Goal: Contribute content: Contribute content

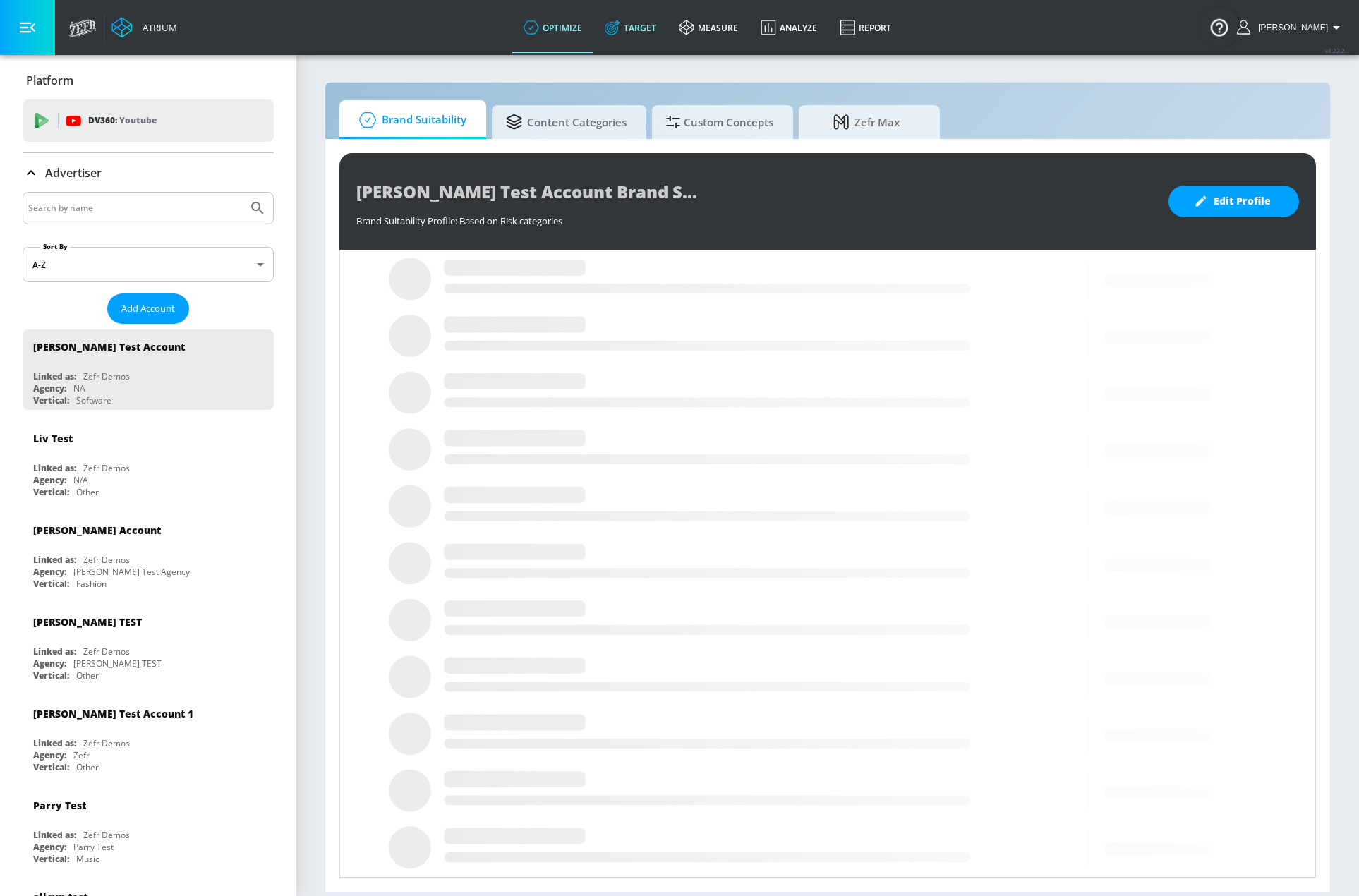
click at [645, 33] on link "Target" at bounding box center [630, 27] width 74 height 51
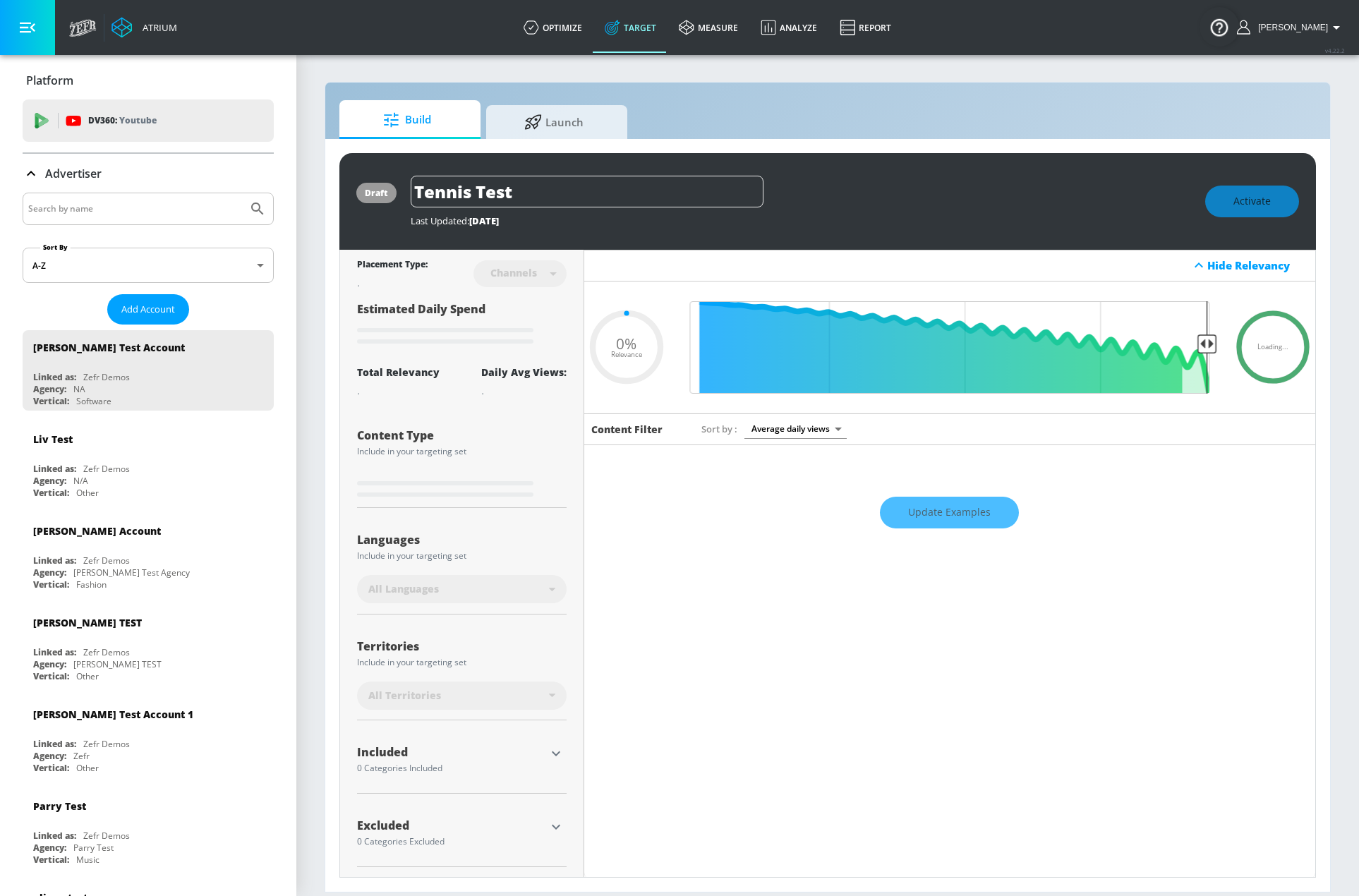
type input "0.05"
click at [98, 198] on div at bounding box center [148, 209] width 251 height 32
click at [107, 205] on input "Search by name" at bounding box center [135, 209] width 214 height 18
type input "c"
type input "[PERSON_NAME]"
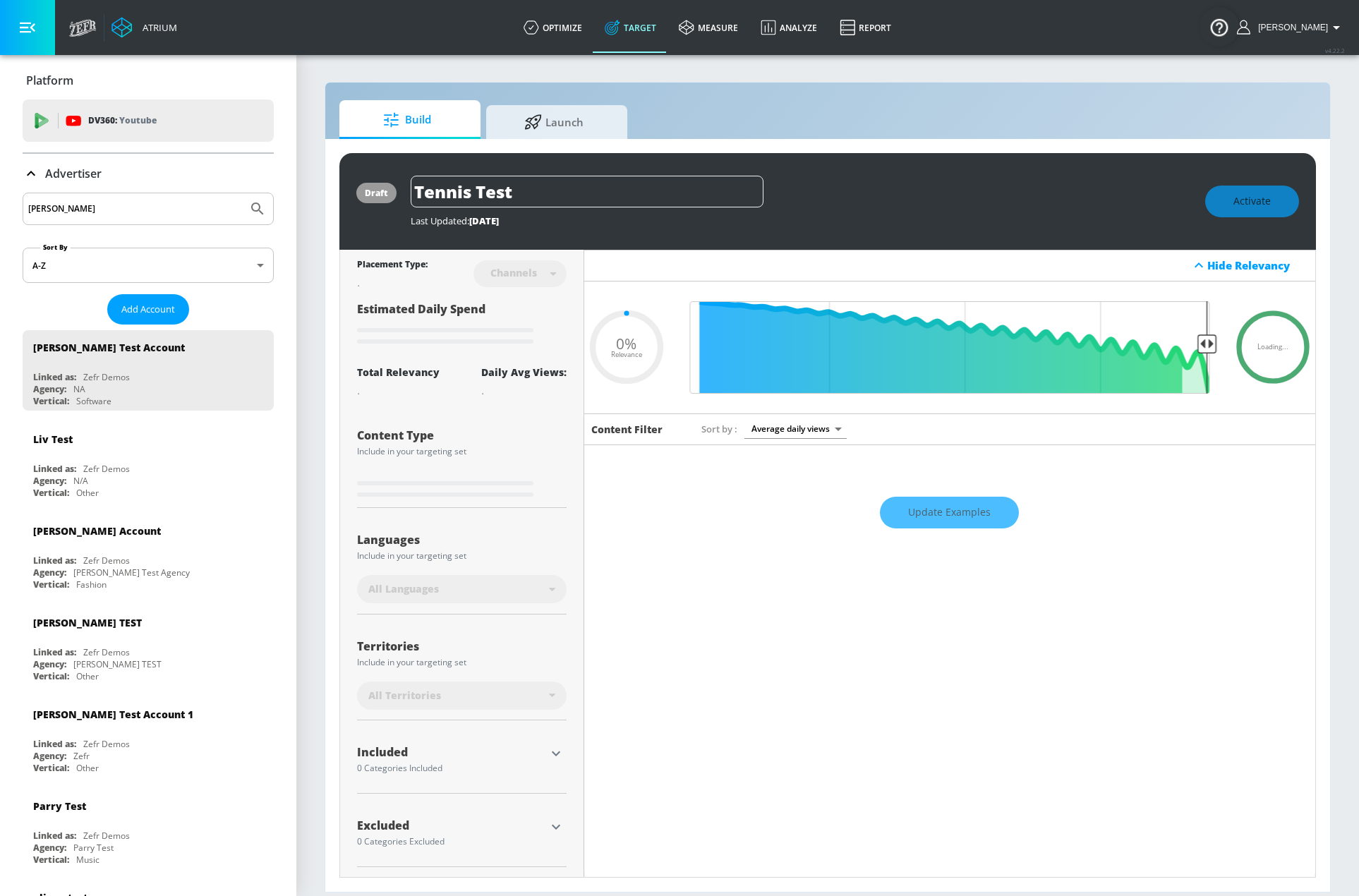
click at [242, 193] on button "Submit Search" at bounding box center [257, 209] width 31 height 31
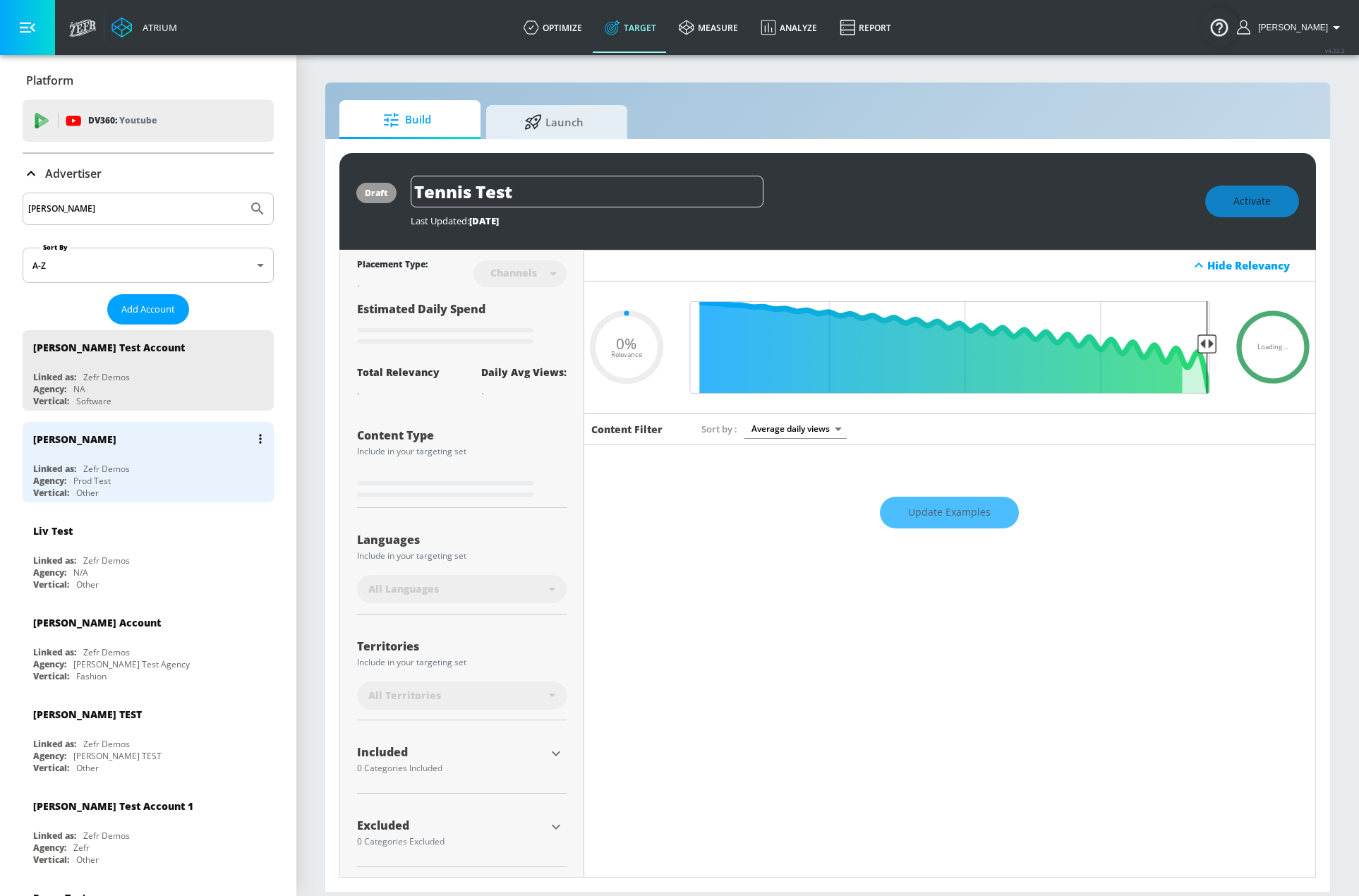
type input "0.22"
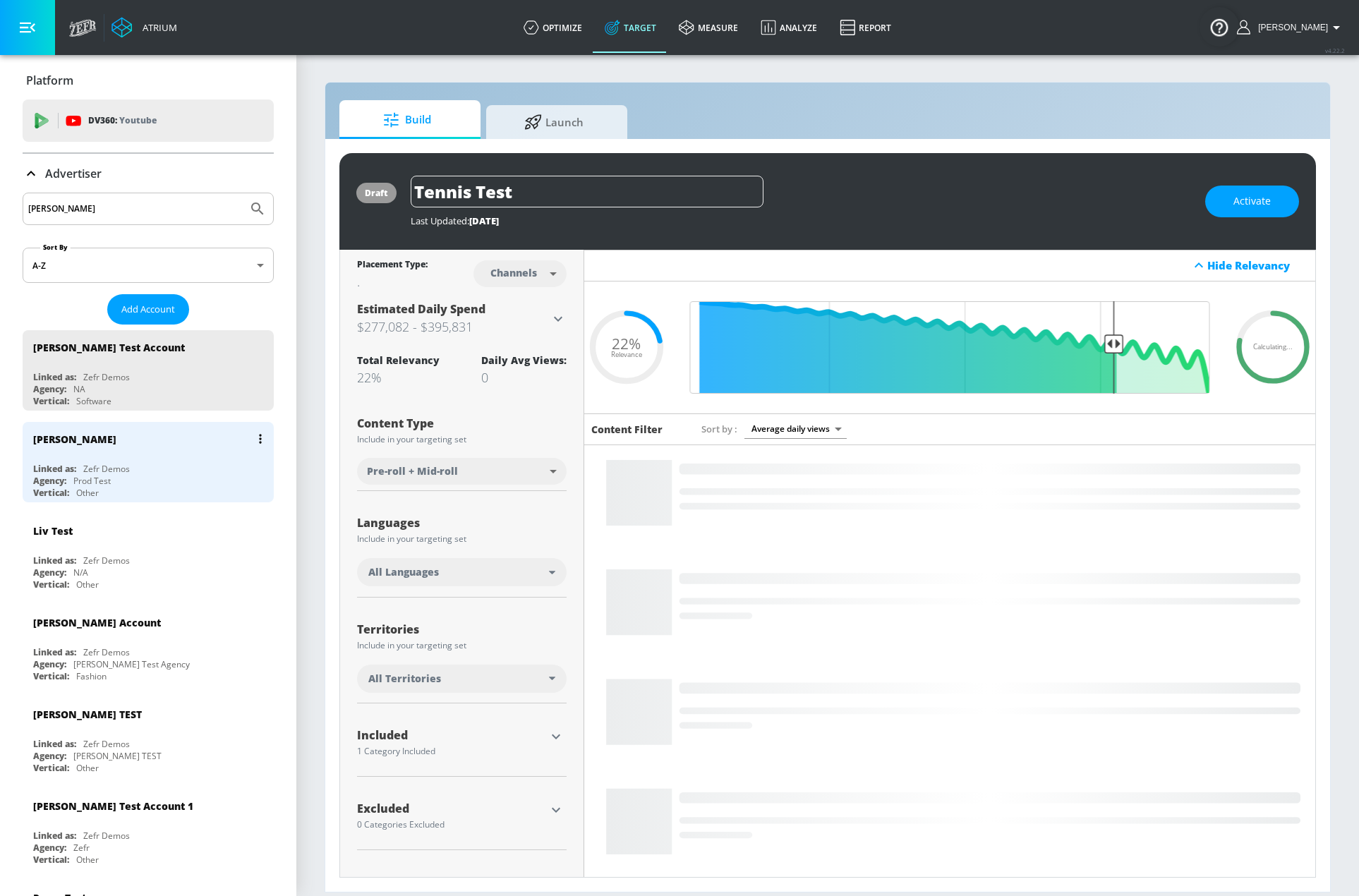
click at [95, 461] on div "Justin N Linked as: Zefr Demos Agency: Prod Test Vertical: Other" at bounding box center [148, 461] width 251 height 80
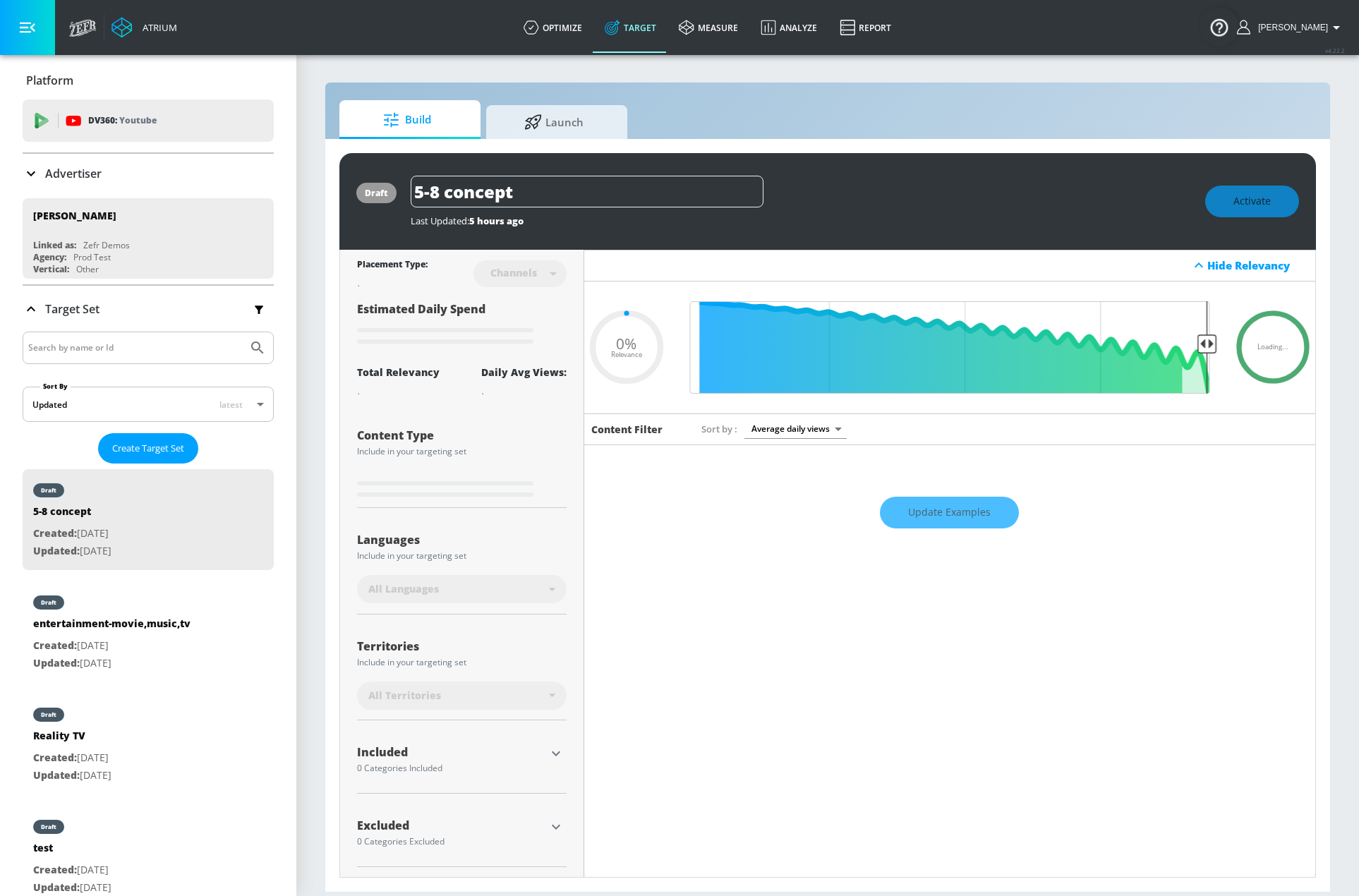
type input "0.05"
click at [571, 15] on link "optimize" at bounding box center [553, 27] width 81 height 51
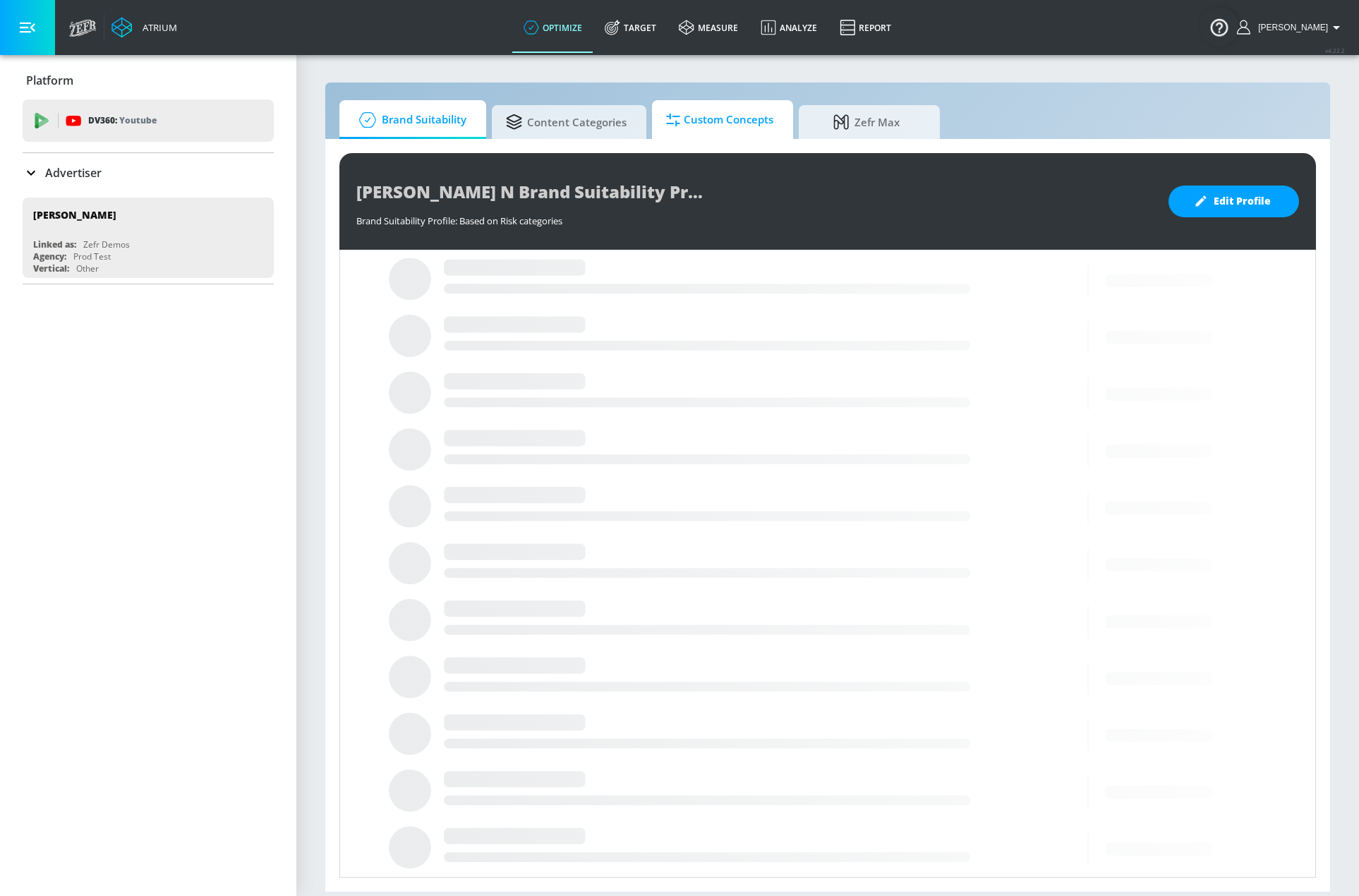
click at [694, 108] on span "Custom Concepts" at bounding box center [720, 120] width 107 height 34
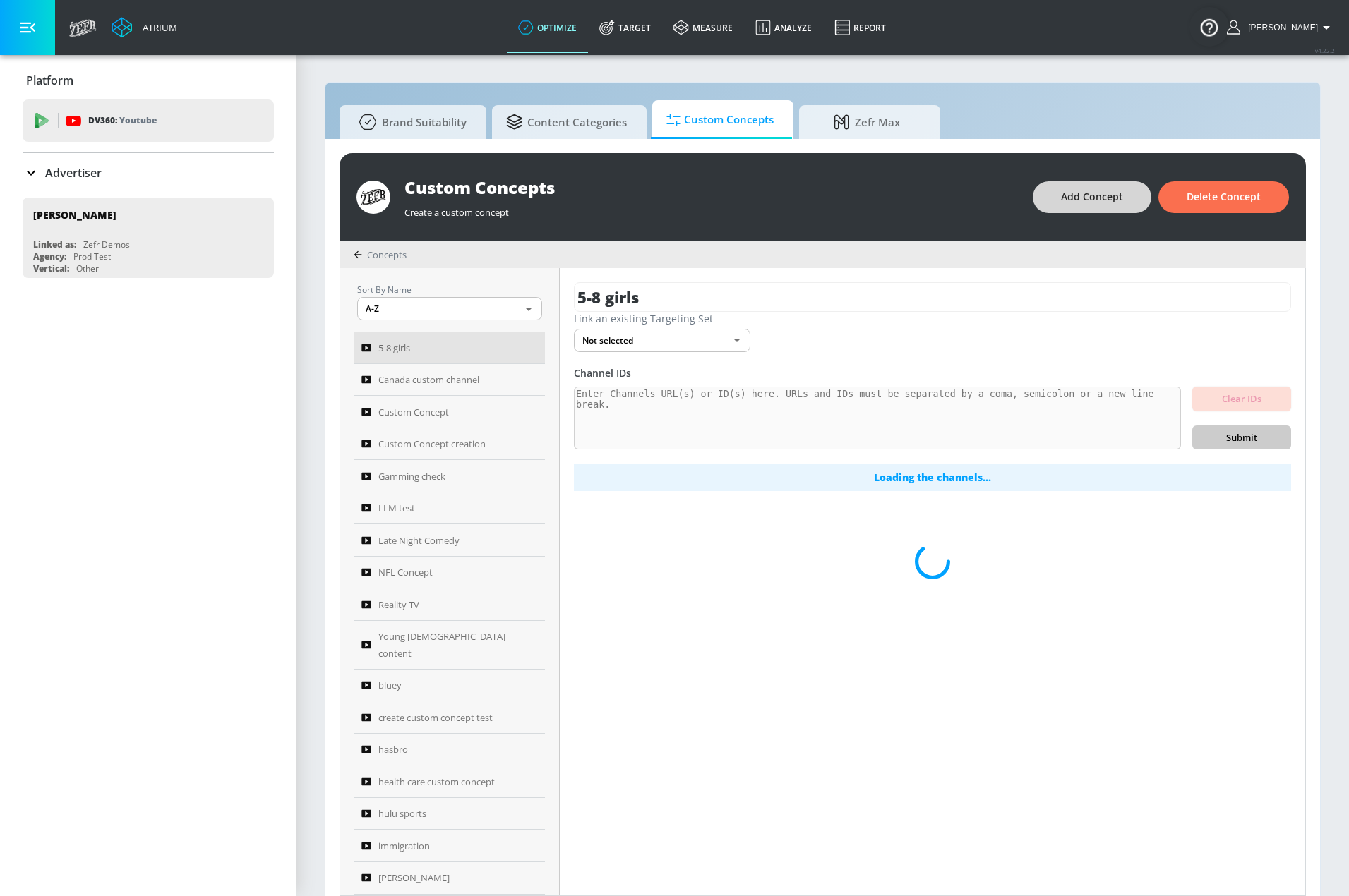
click at [1114, 200] on span "Add Concept" at bounding box center [1092, 197] width 62 height 18
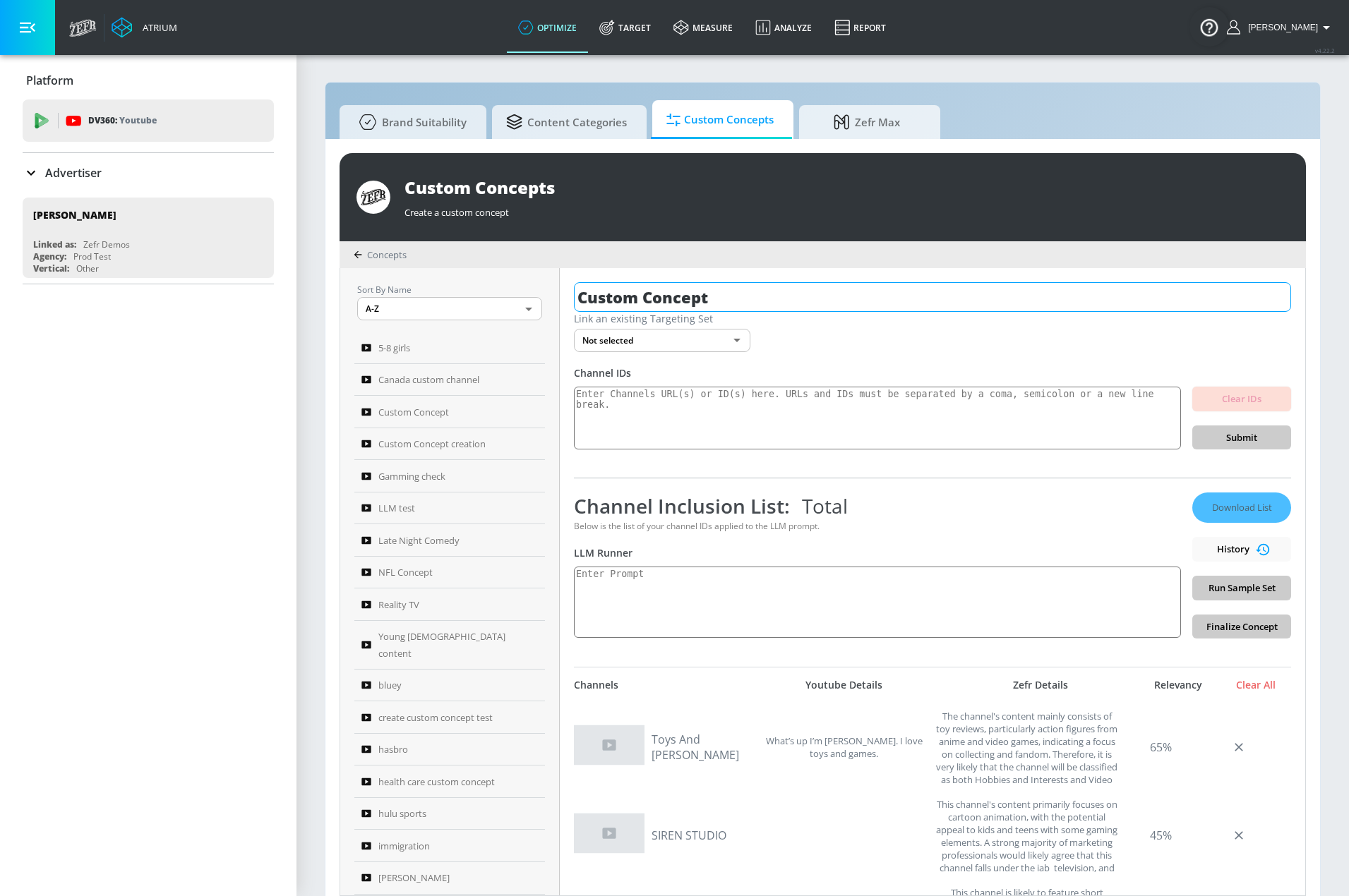
click at [699, 298] on input "Custom Concept" at bounding box center [932, 297] width 717 height 30
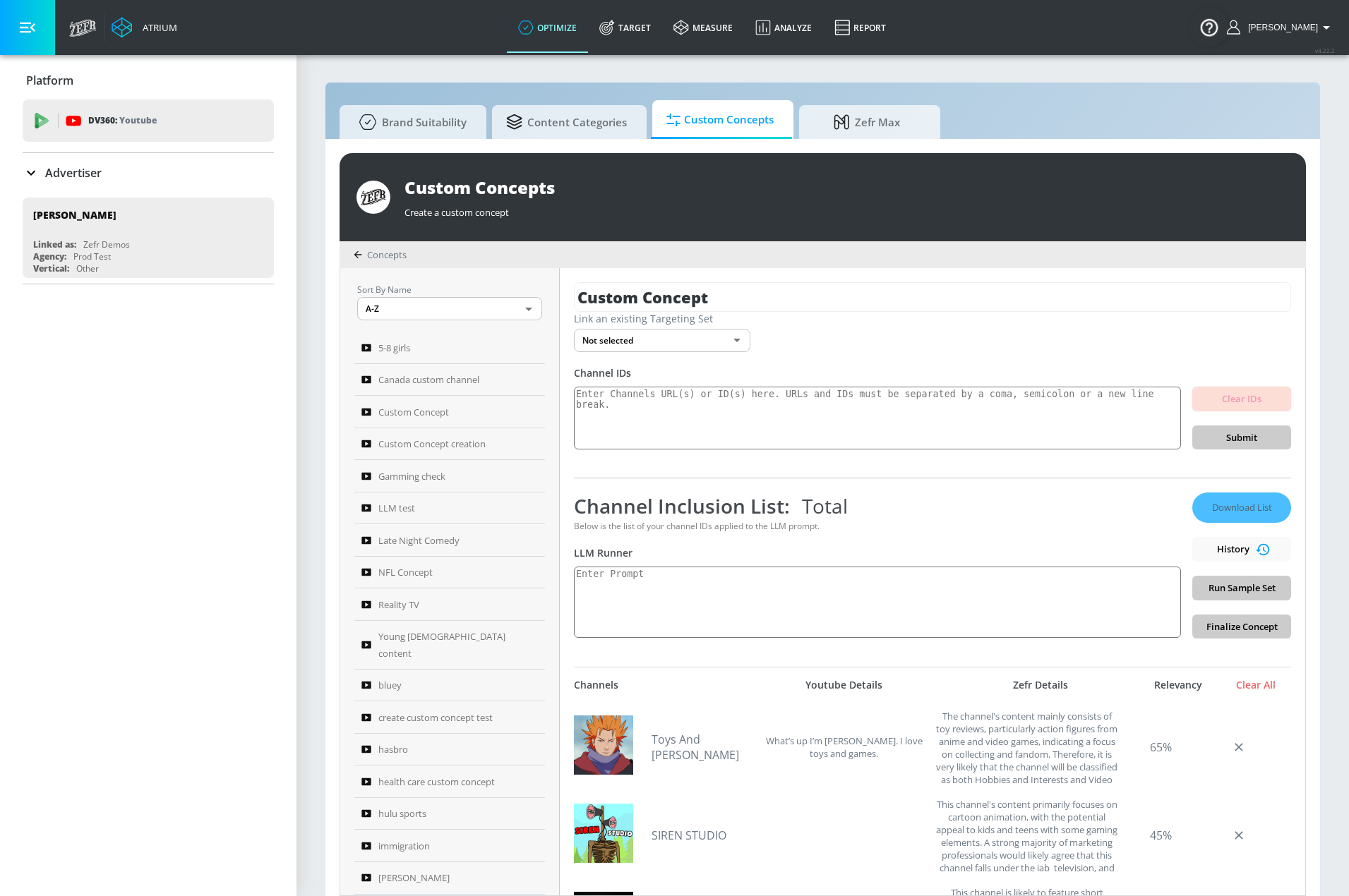
drag, startPoint x: 739, startPoint y: 295, endPoint x: 510, endPoint y: 296, distance: 229.0
click at [502, 302] on div "Sort By Name A-Z ASC ​ 5-8 girls Canada custom channel Custom Concept Custom Co…" at bounding box center [822, 581] width 965 height 627
type input "telemundo test"
click at [643, 406] on textarea at bounding box center [877, 418] width 607 height 63
paste textarea "Placement url http://youtube.com/channel/UCJdl3Paao2f3ha5JXMYUCIA http://youtub…"
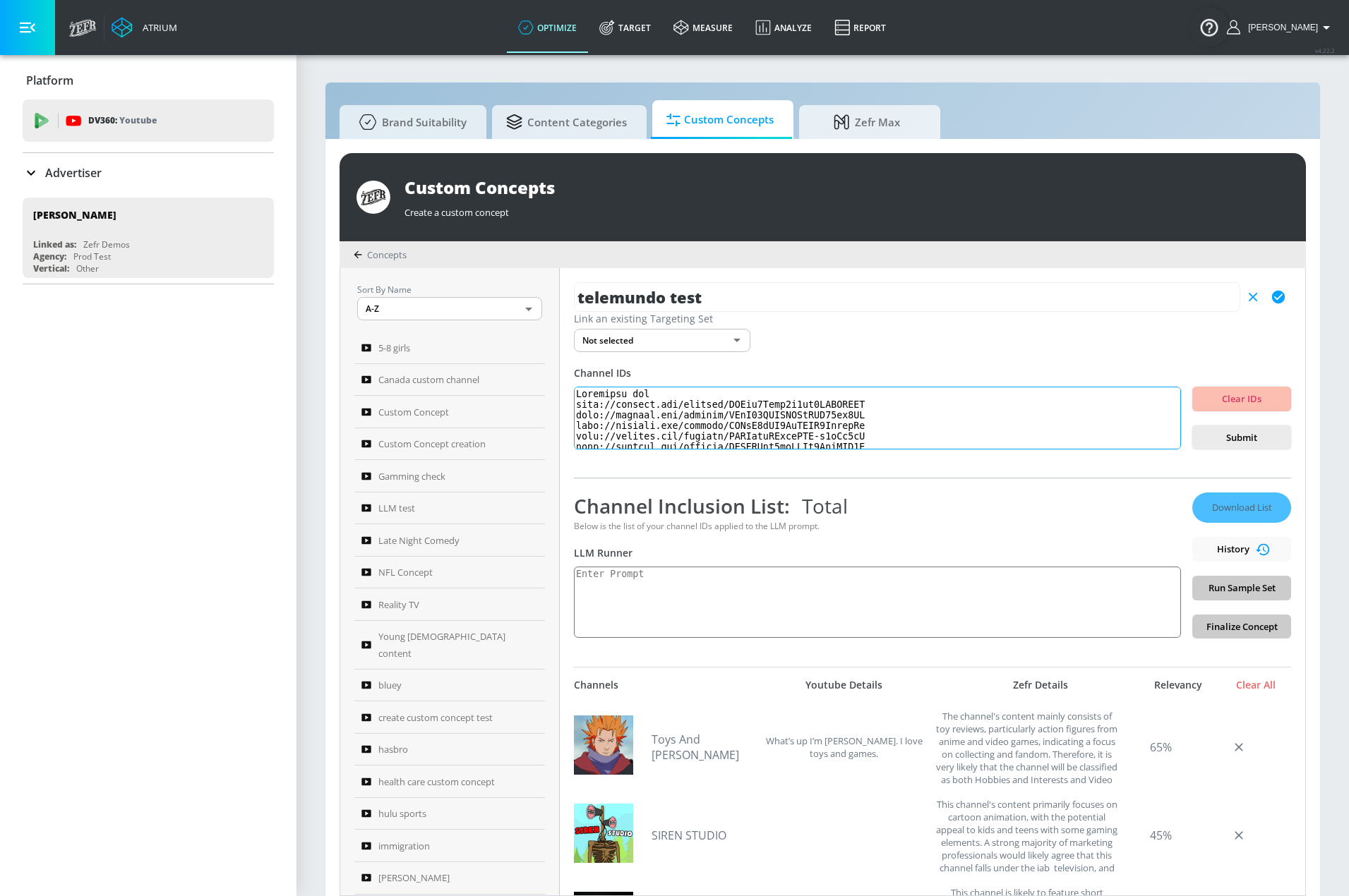
scroll to position [46781, 0]
type textarea "Placement url http://youtube.com/channel/UCJdl3Paao2f3ha5JXMYUCIA http://youtub…"
click at [1246, 438] on span "Submit" at bounding box center [1241, 438] width 76 height 16
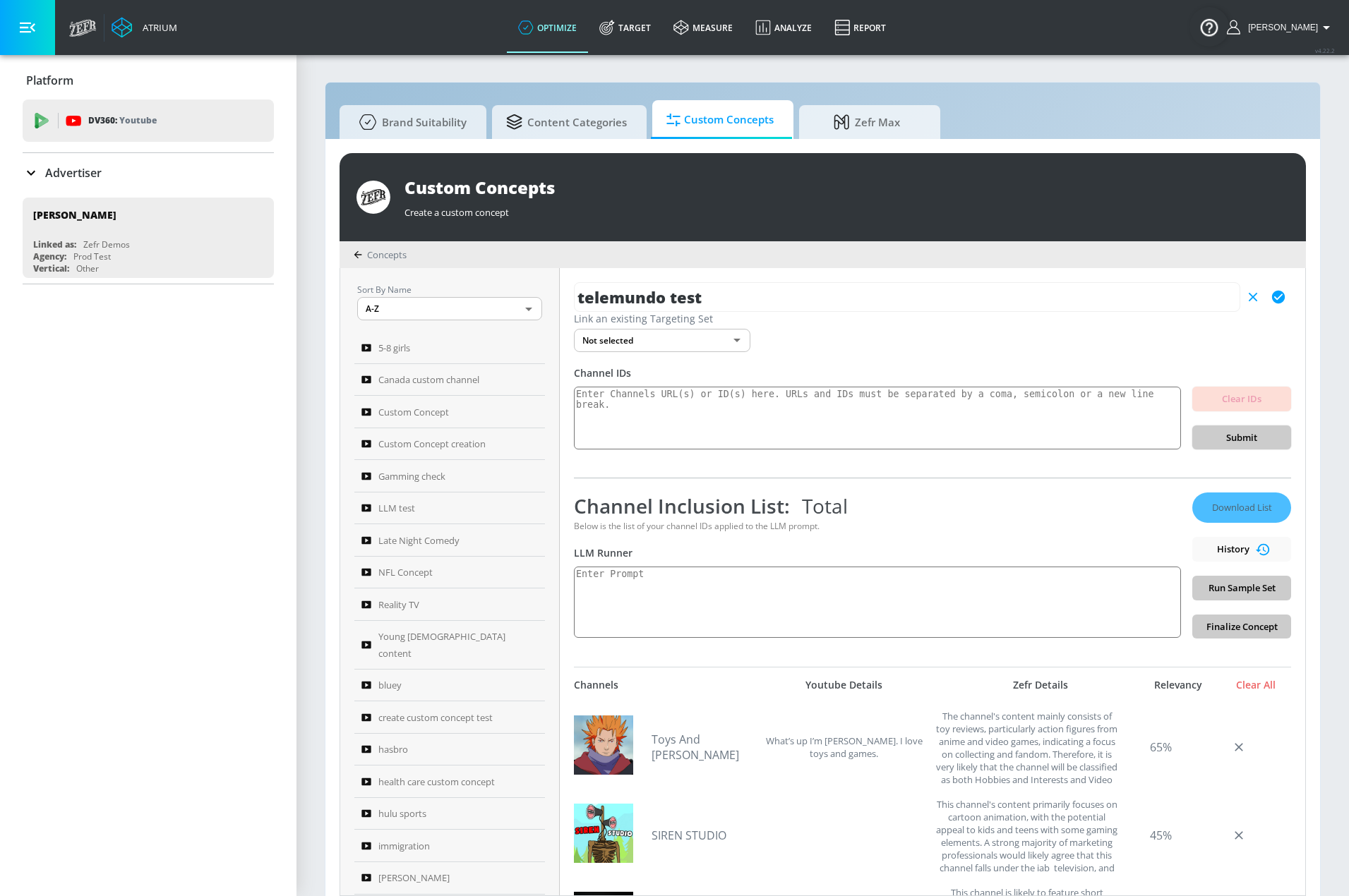
scroll to position [0, 0]
click at [1114, 430] on textarea at bounding box center [877, 418] width 607 height 63
paste textarea "Placement url http://youtube.com/channel/UCJdl3Paao2f3ha5JXMYUCIA http://youtub…"
type textarea "Placement url http://youtube.com/channel/UCJdl3Paao2f3ha5JXMYUCIA http://youtub…"
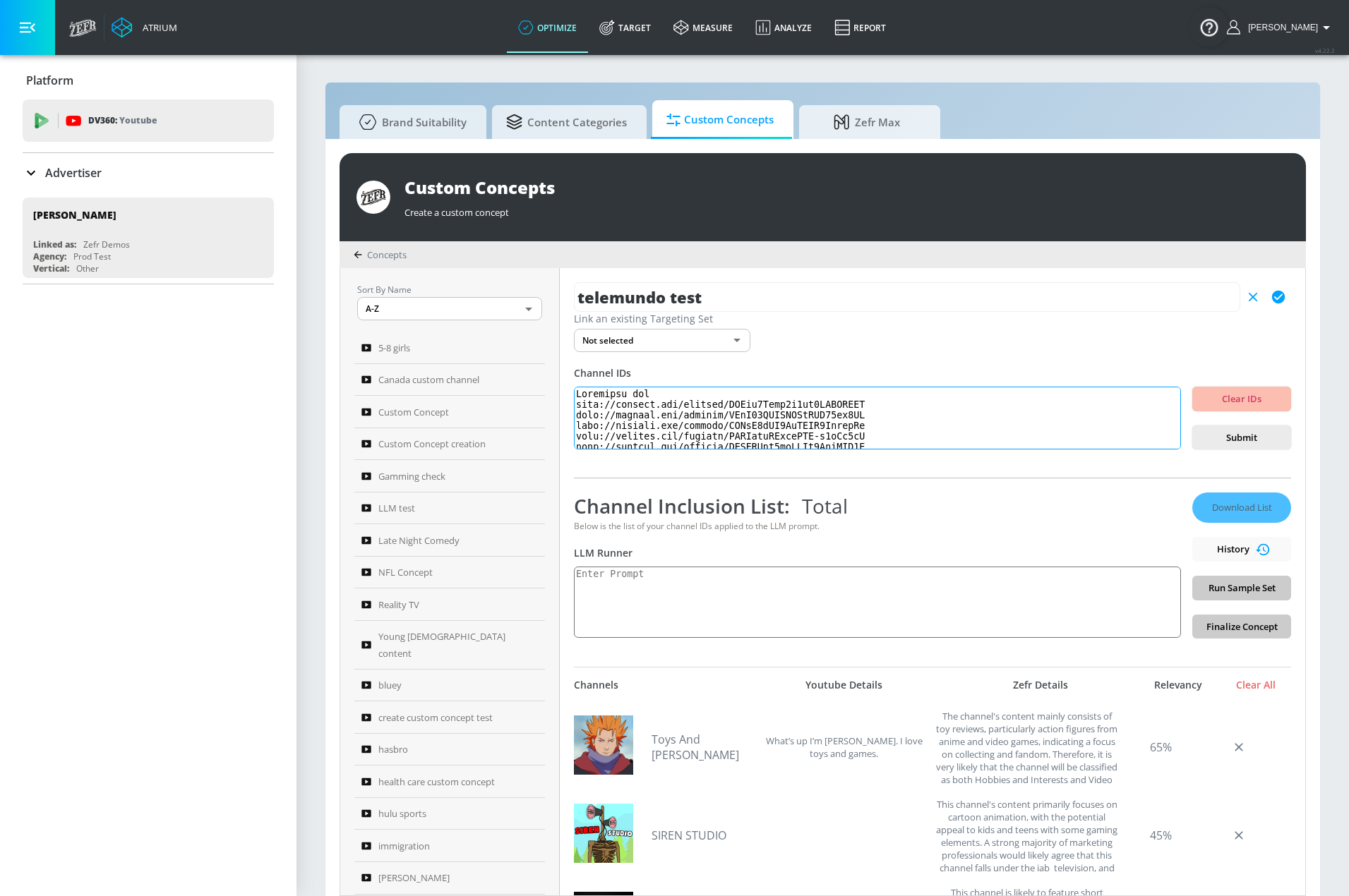
scroll to position [37149, 0]
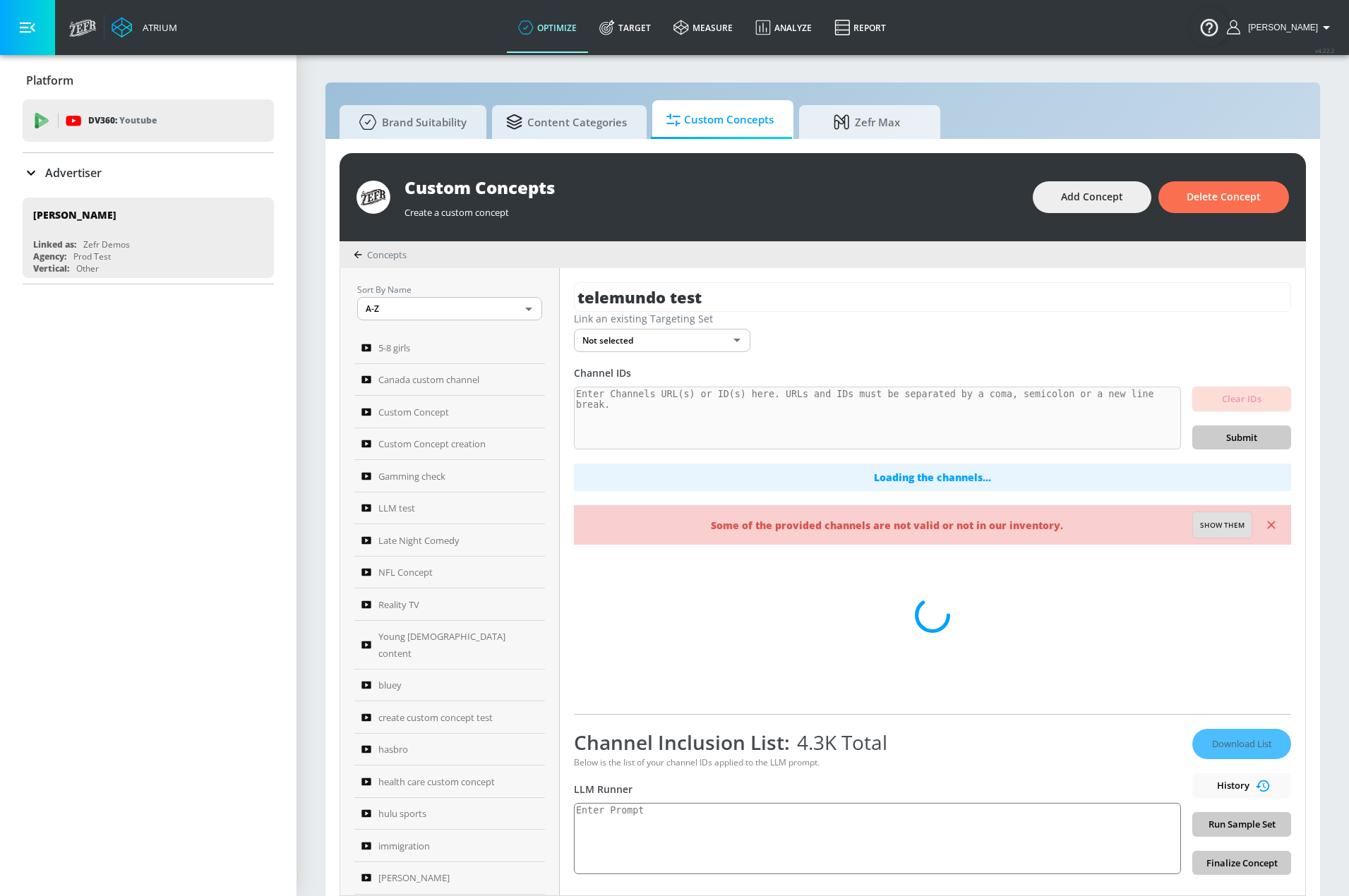
drag, startPoint x: 1163, startPoint y: 432, endPoint x: 1150, endPoint y: 479, distance: 48.8
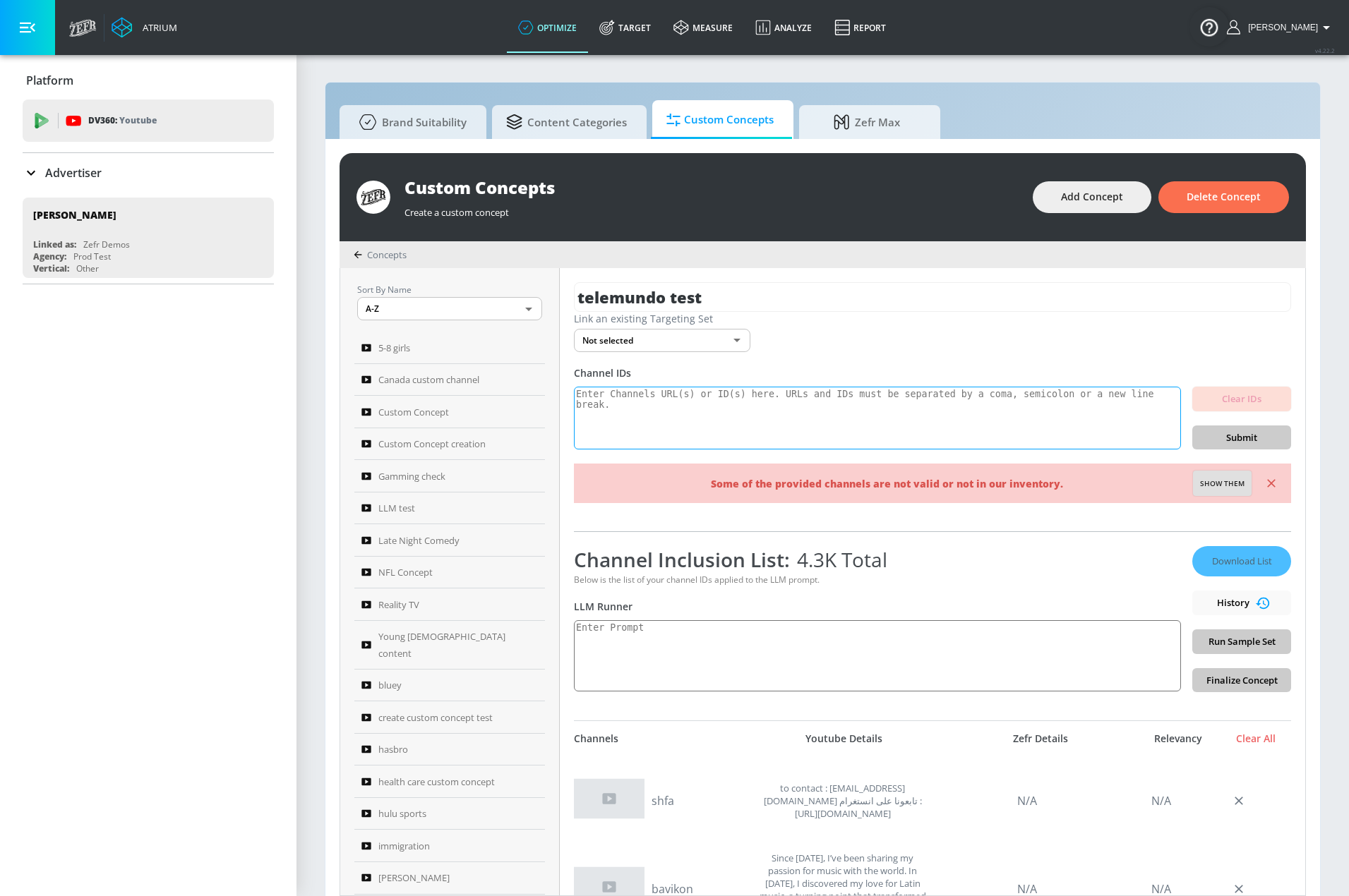
click at [1008, 435] on textarea at bounding box center [877, 418] width 607 height 63
paste textarea "Placement url http://youtube.com/channel/UCJdl3Paao2f3ha5JXMYUCIA http://youtub…"
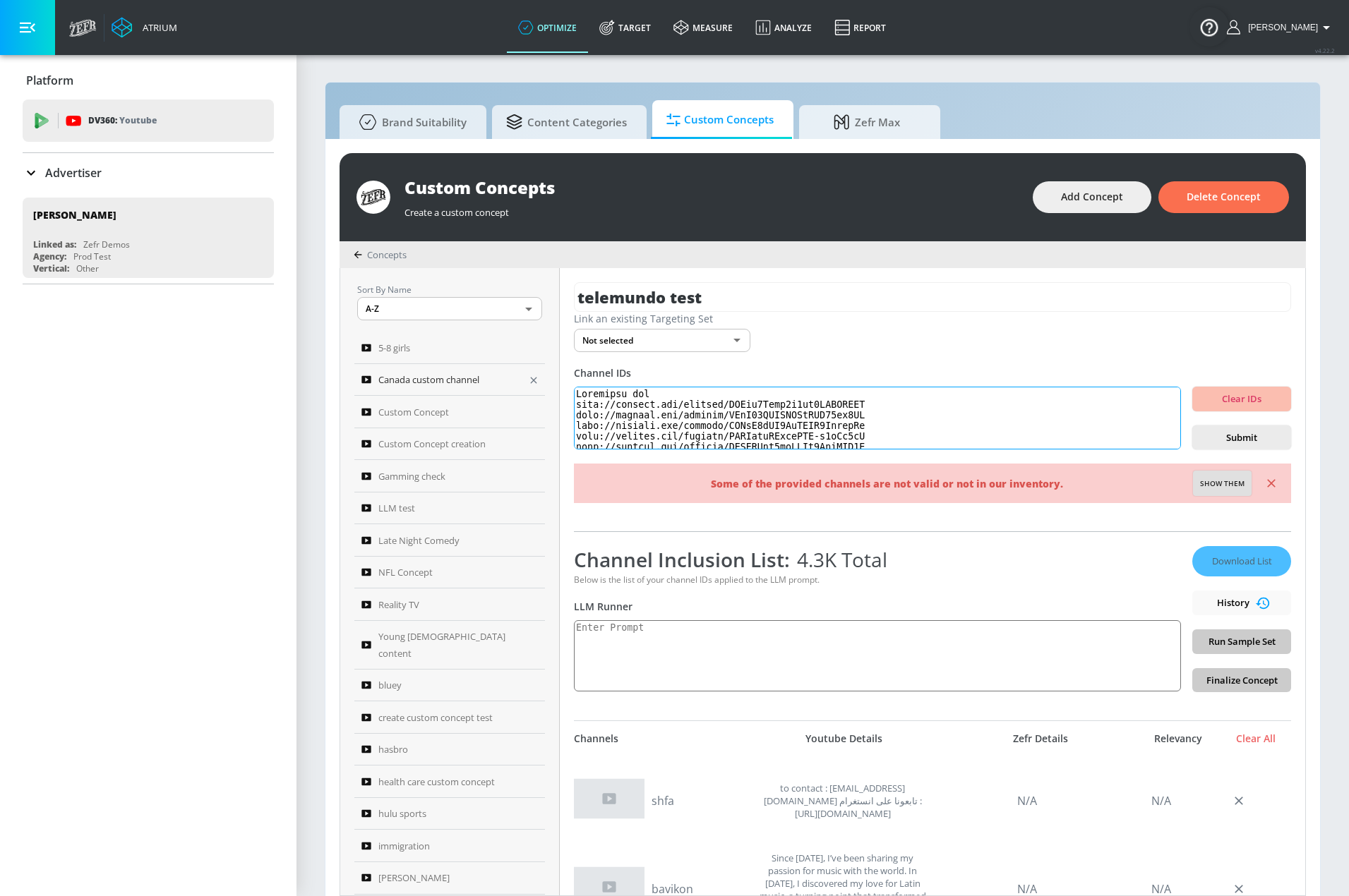
drag, startPoint x: 699, startPoint y: 415, endPoint x: 519, endPoint y: 371, distance: 185.3
click at [519, 371] on div "Sort By Name A-Z ASC ​ 5-8 girls Canada custom channel Custom Concept Custom Co…" at bounding box center [822, 581] width 965 height 627
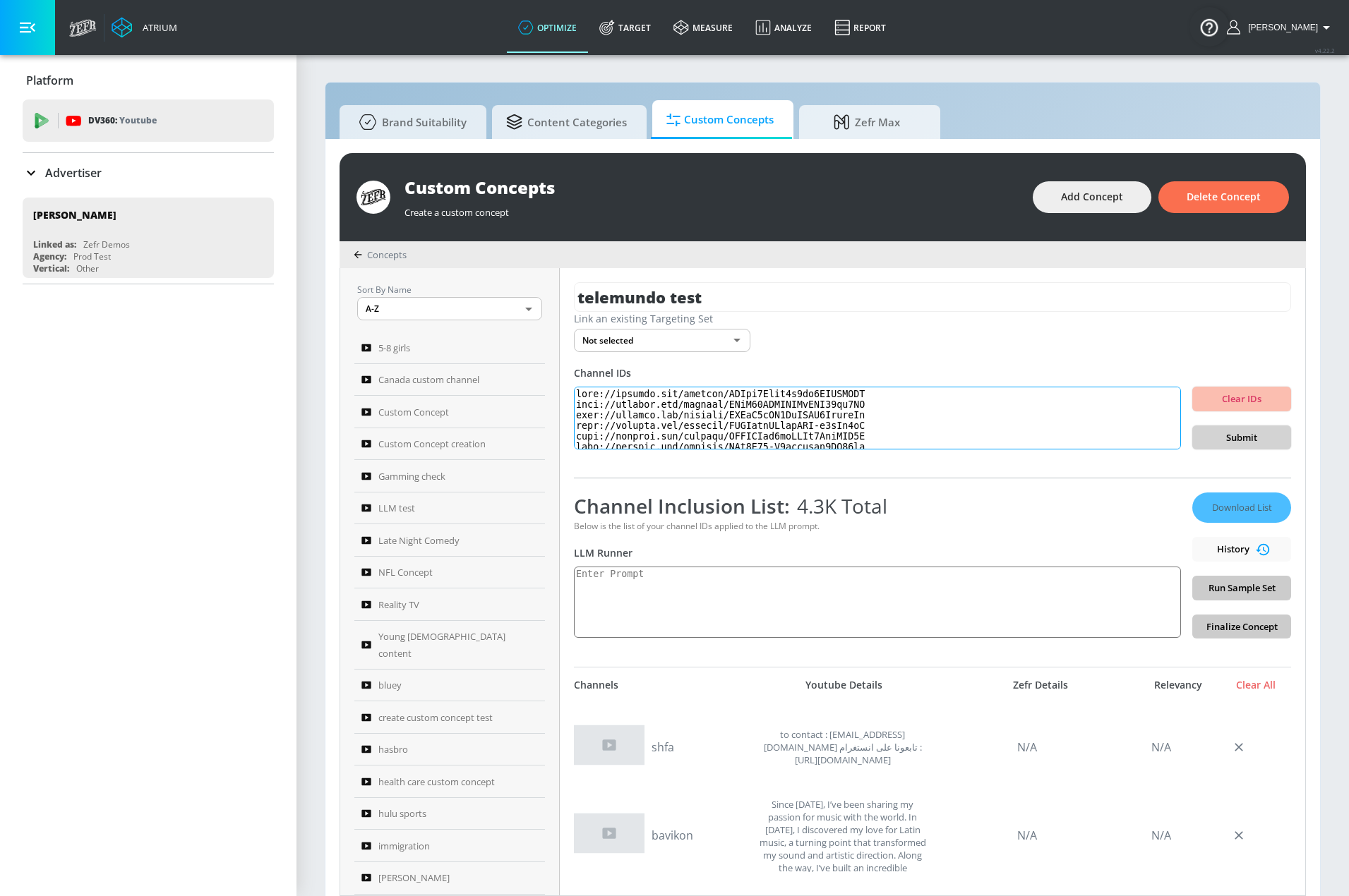
type textarea "http://youtube.com/channel/UCJdl3Paao2f3ha5JXMYUCIA http://youtube.com/channel/…"
click at [1220, 443] on span "Submit" at bounding box center [1241, 438] width 76 height 16
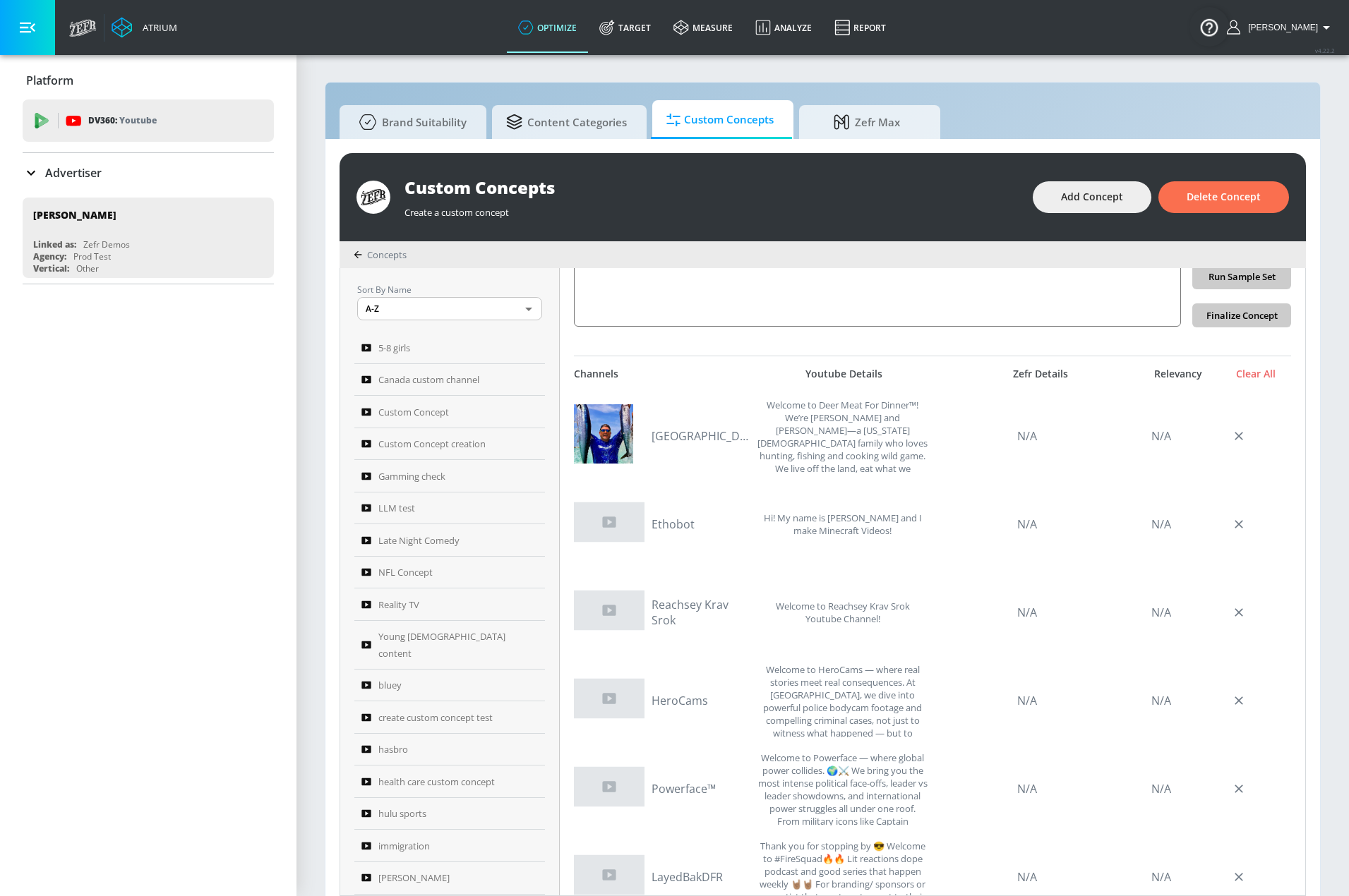
scroll to position [4658, 0]
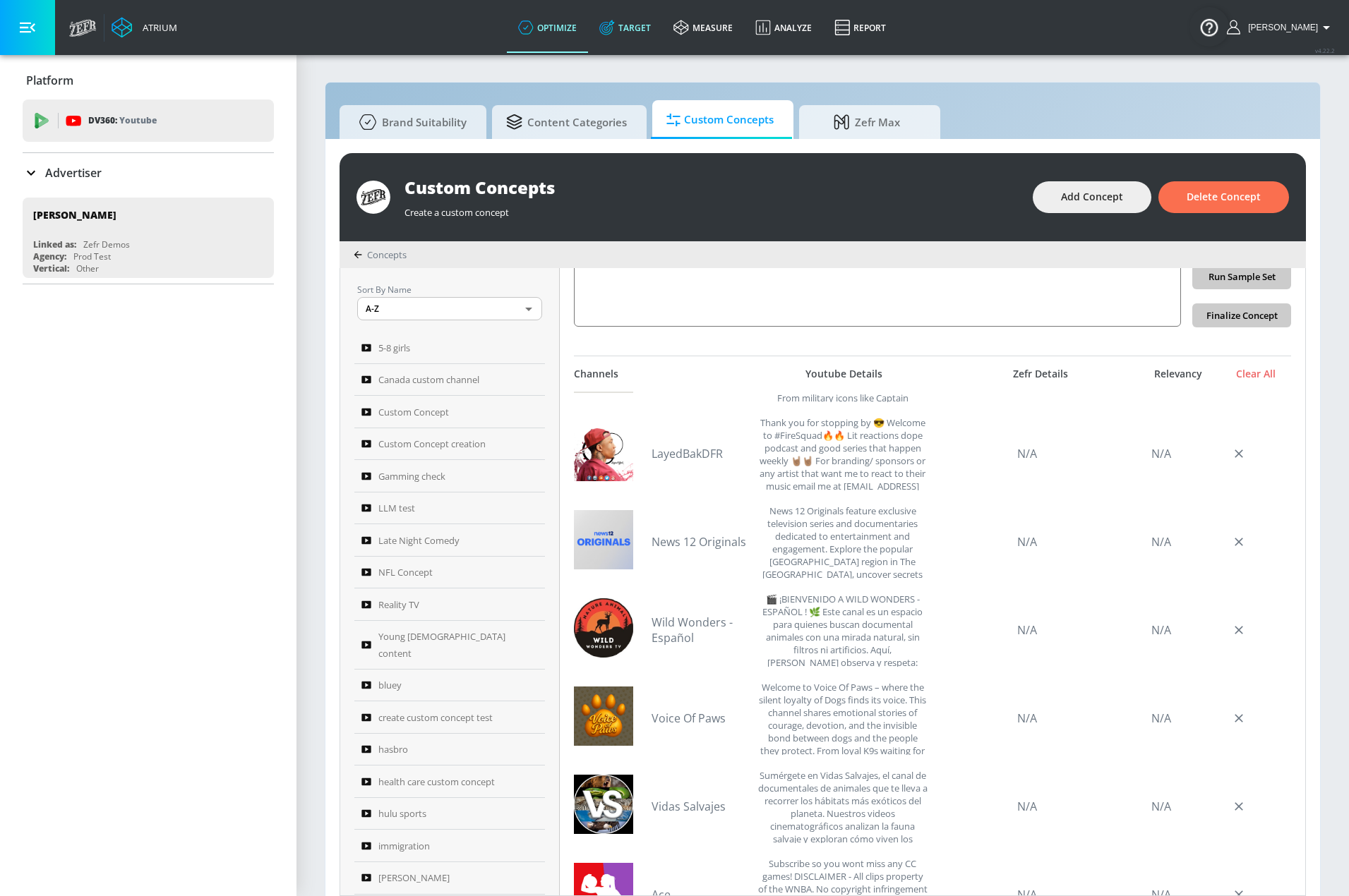
click at [648, 22] on link "Target" at bounding box center [625, 27] width 74 height 51
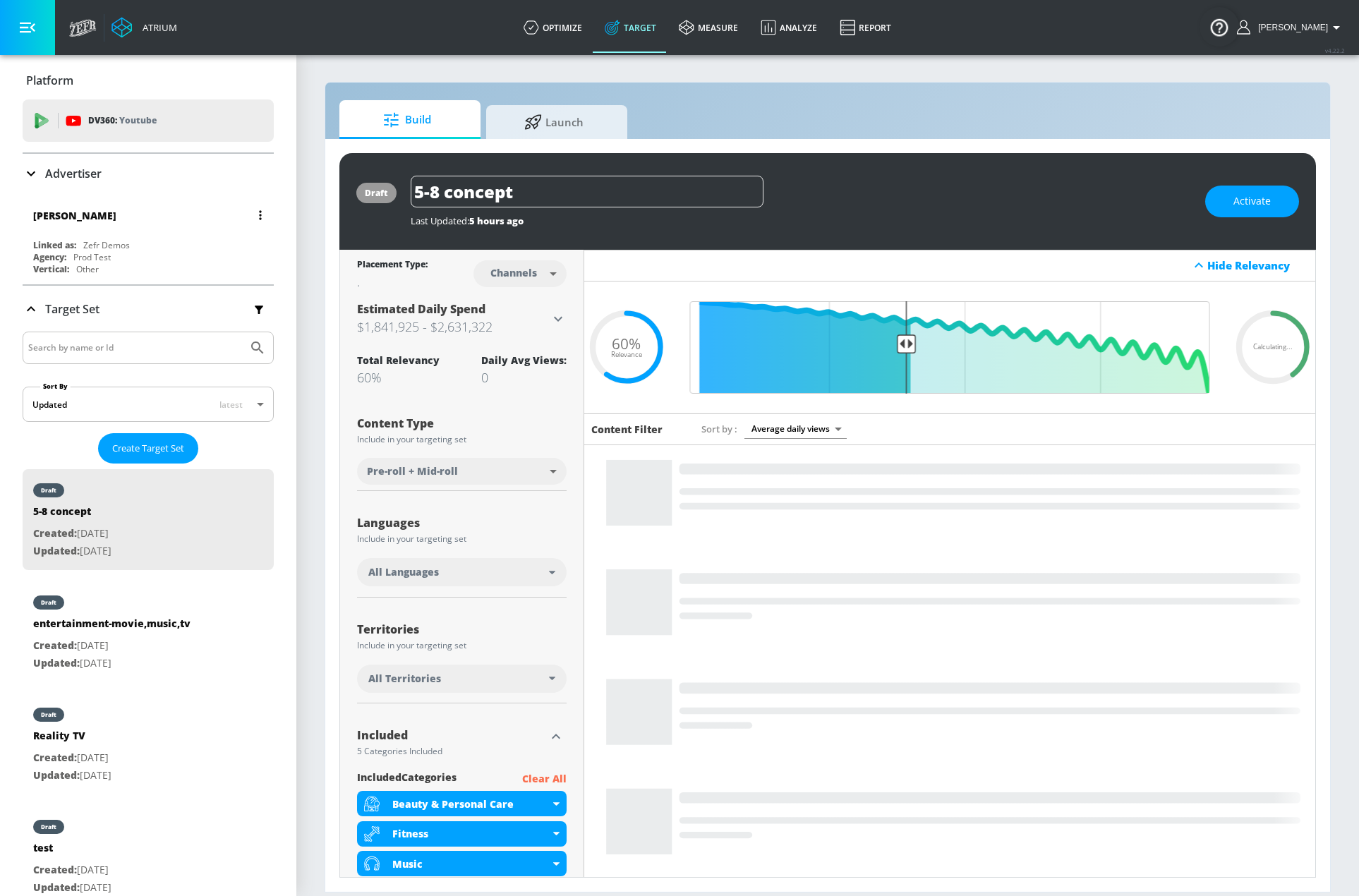
click at [128, 258] on div "Agency: Prod Test" at bounding box center [151, 257] width 237 height 12
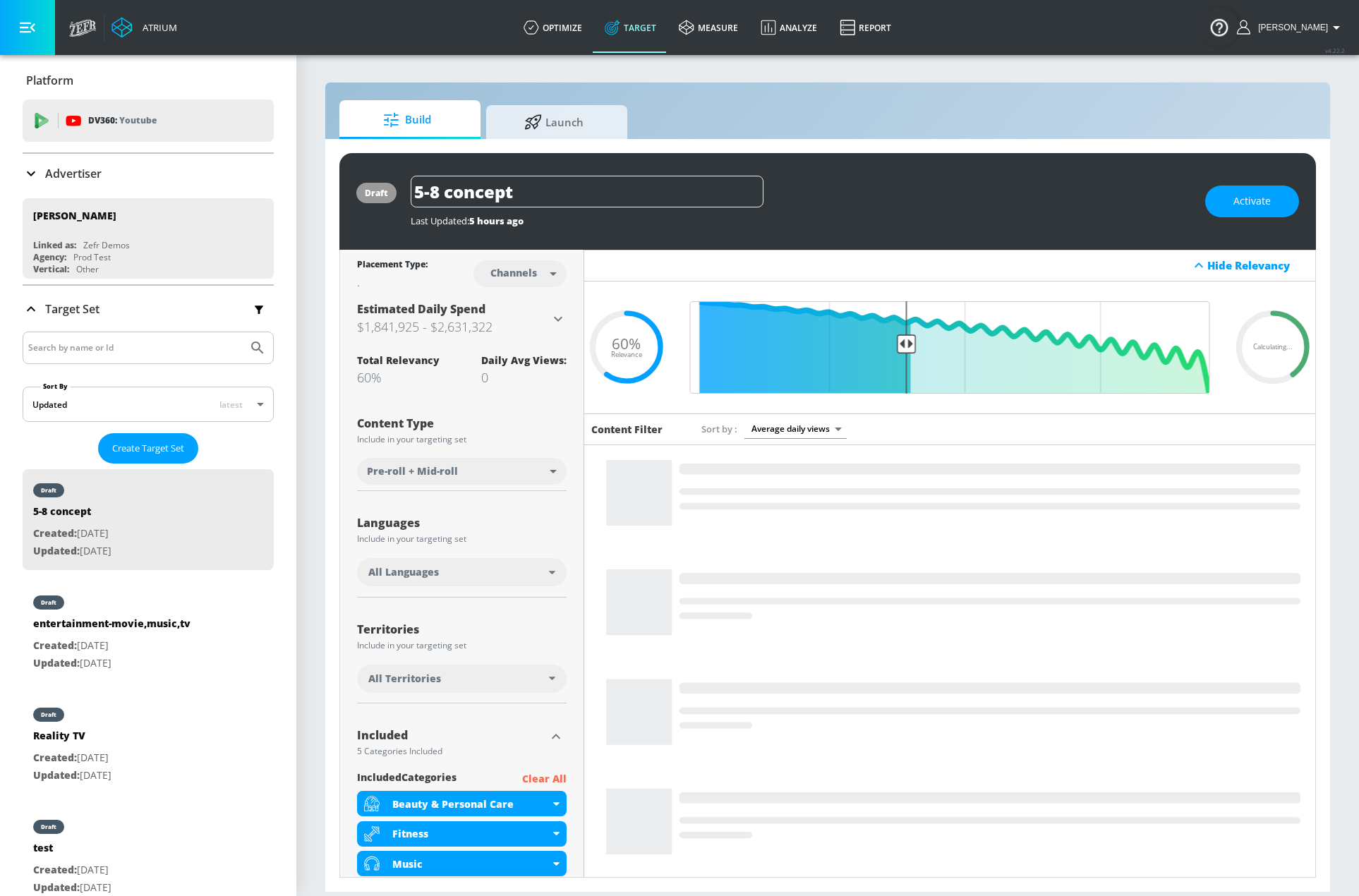
click at [154, 175] on div "Advertiser" at bounding box center [148, 173] width 251 height 17
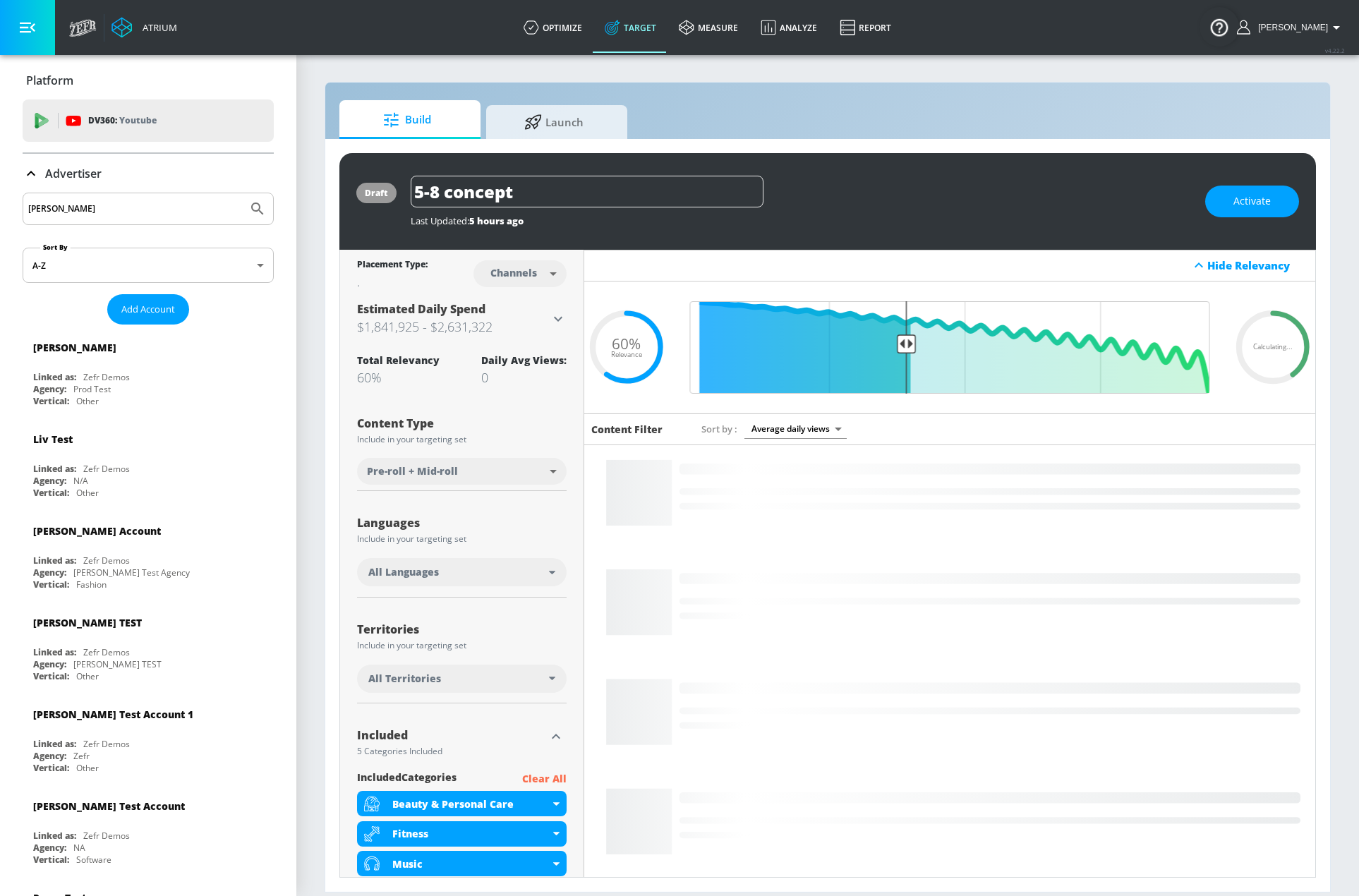
click at [202, 208] on input "[PERSON_NAME]" at bounding box center [135, 209] width 214 height 18
type input "justinte"
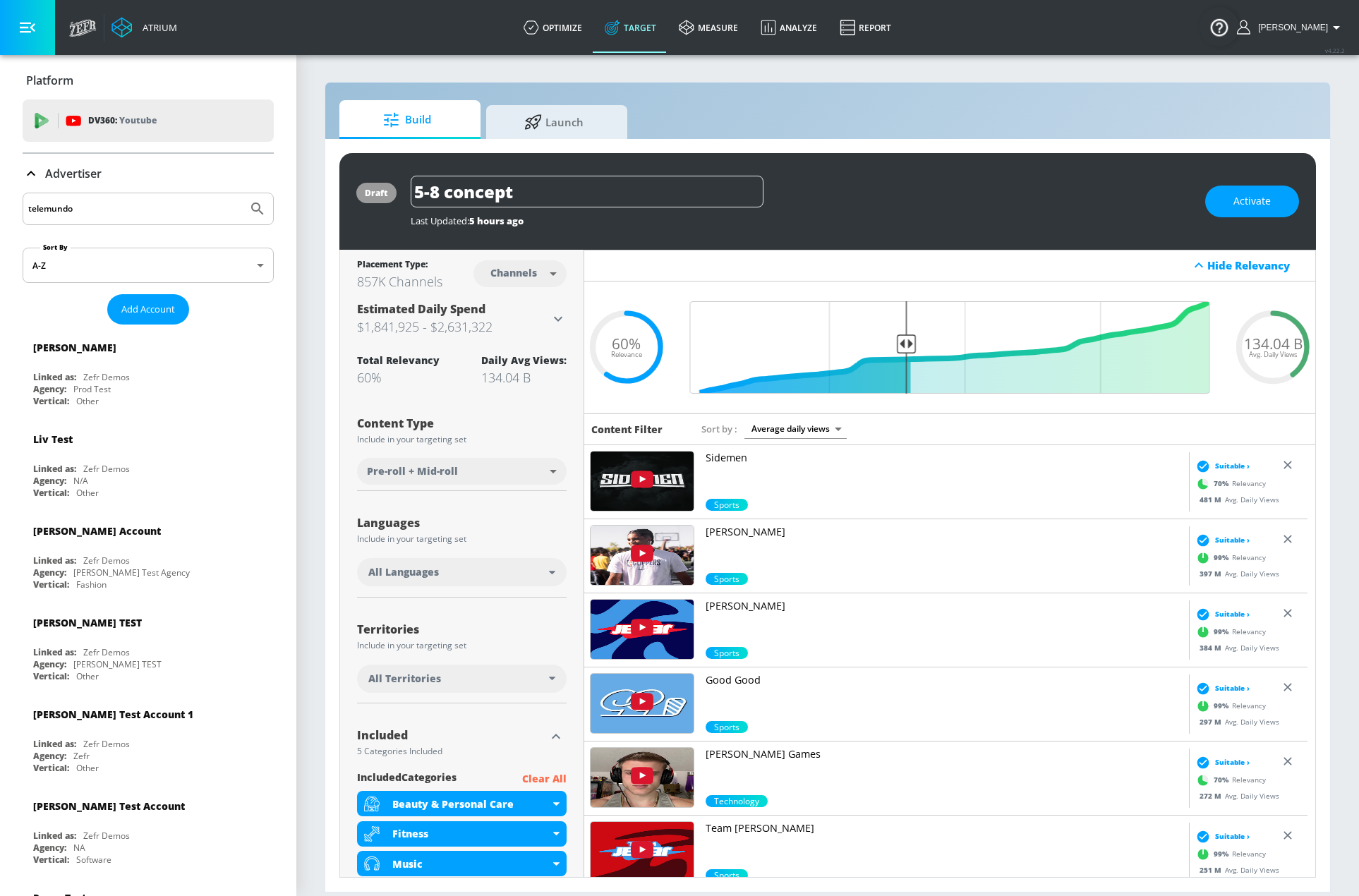
type input "telemundo"
click at [242, 193] on button "Submit Search" at bounding box center [257, 209] width 31 height 31
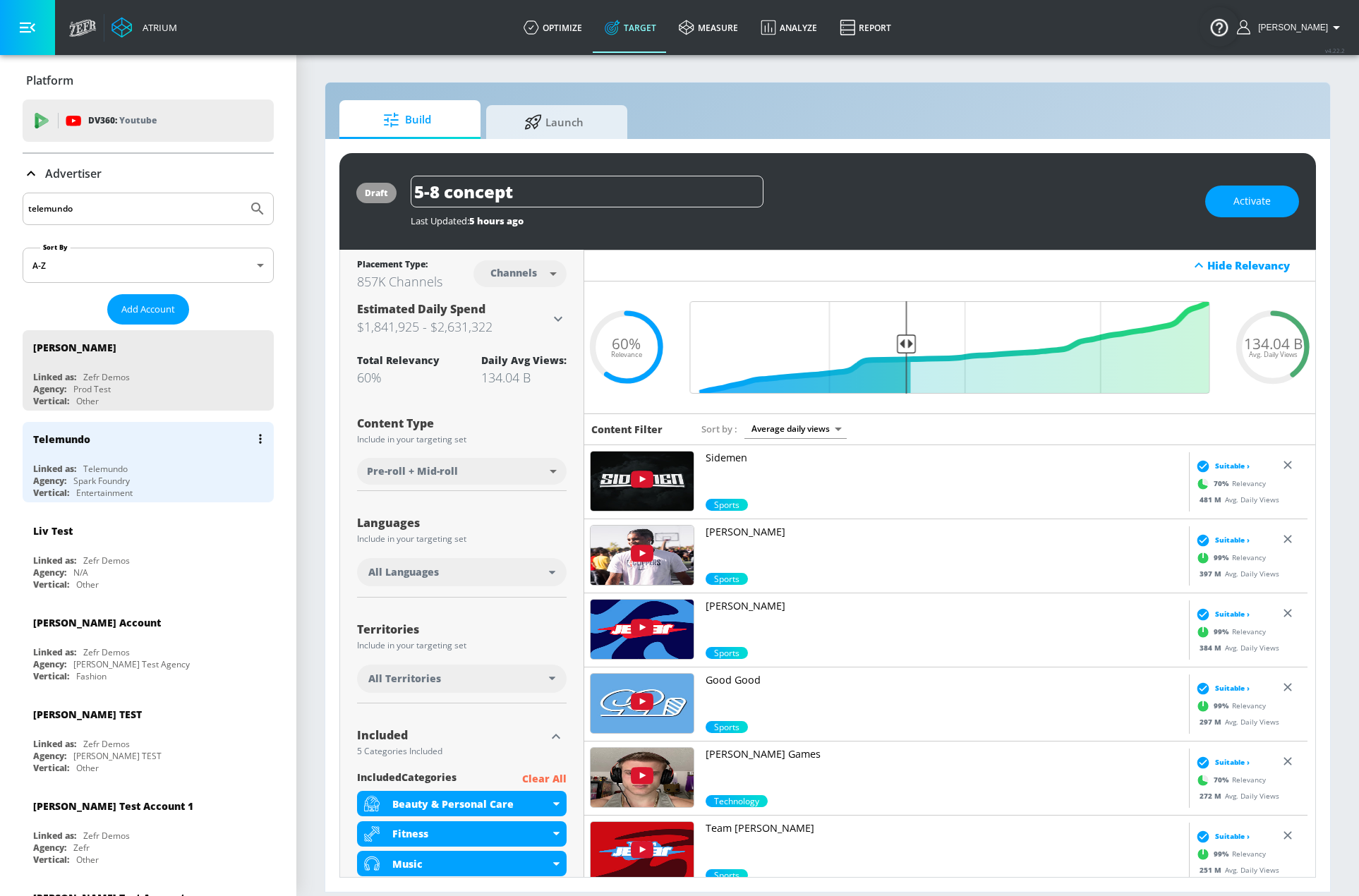
click at [159, 451] on div "Telemundo" at bounding box center [151, 438] width 237 height 34
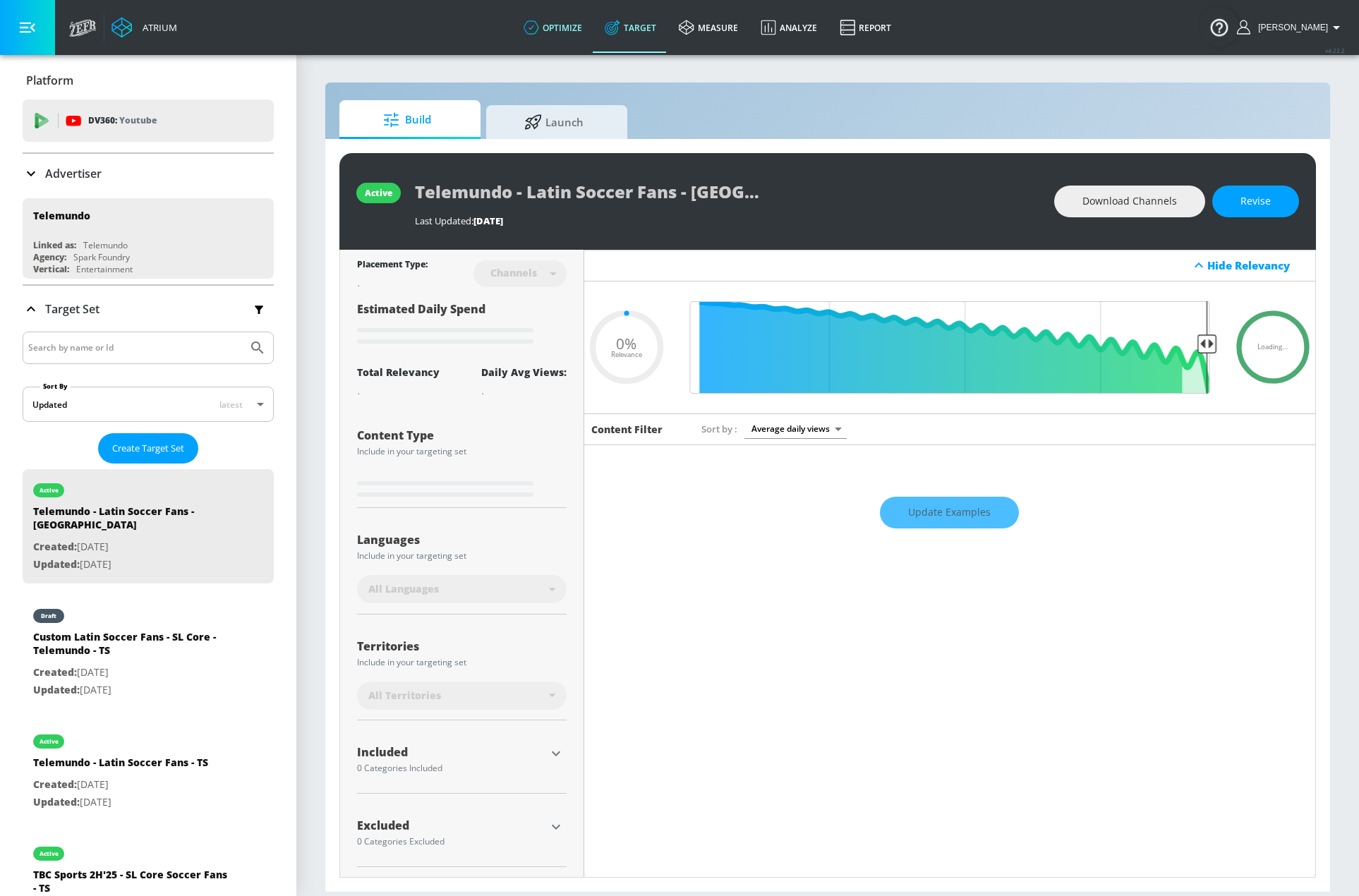
type input "0.25"
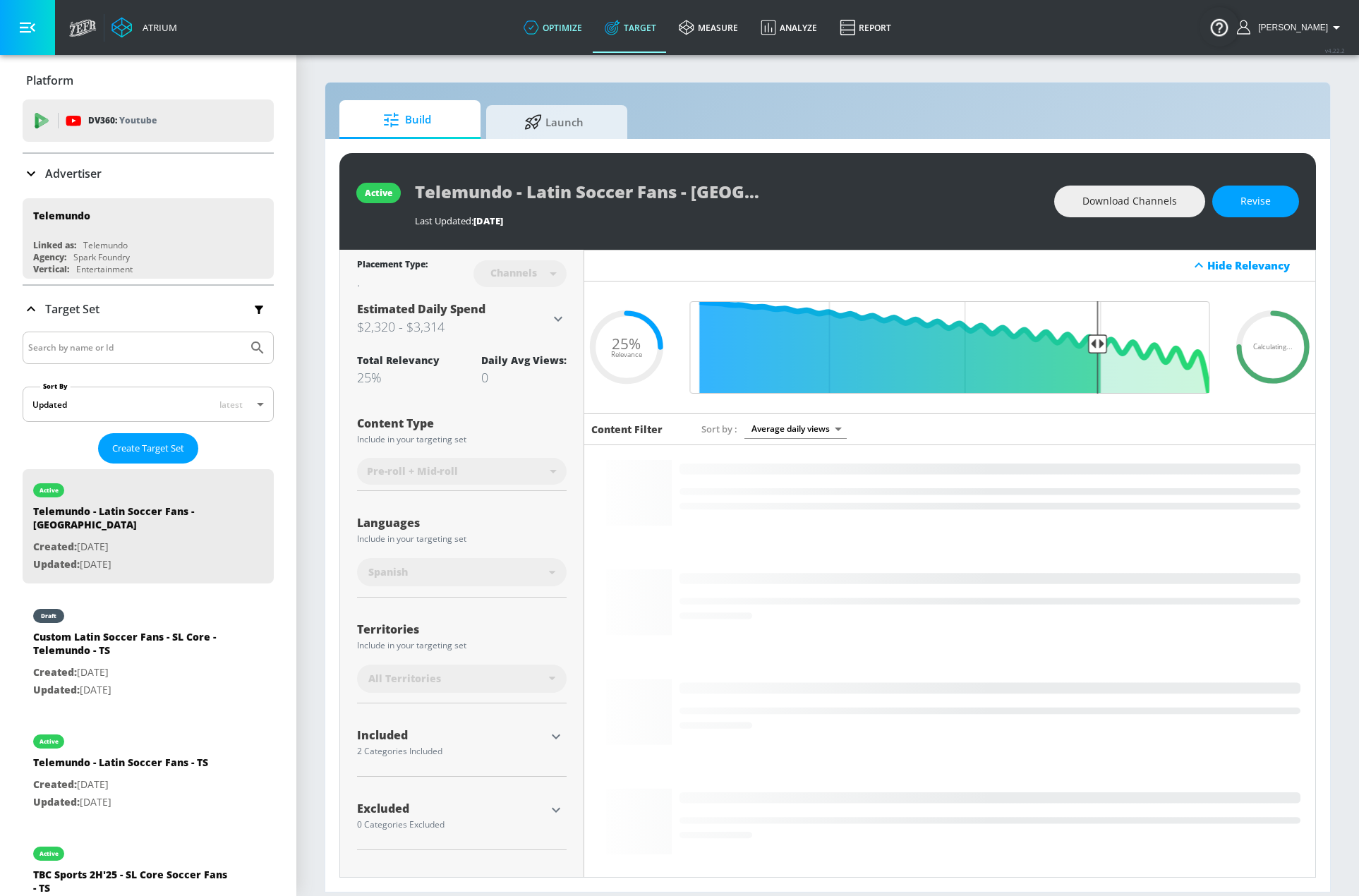
click at [591, 24] on link "optimize" at bounding box center [553, 27] width 81 height 51
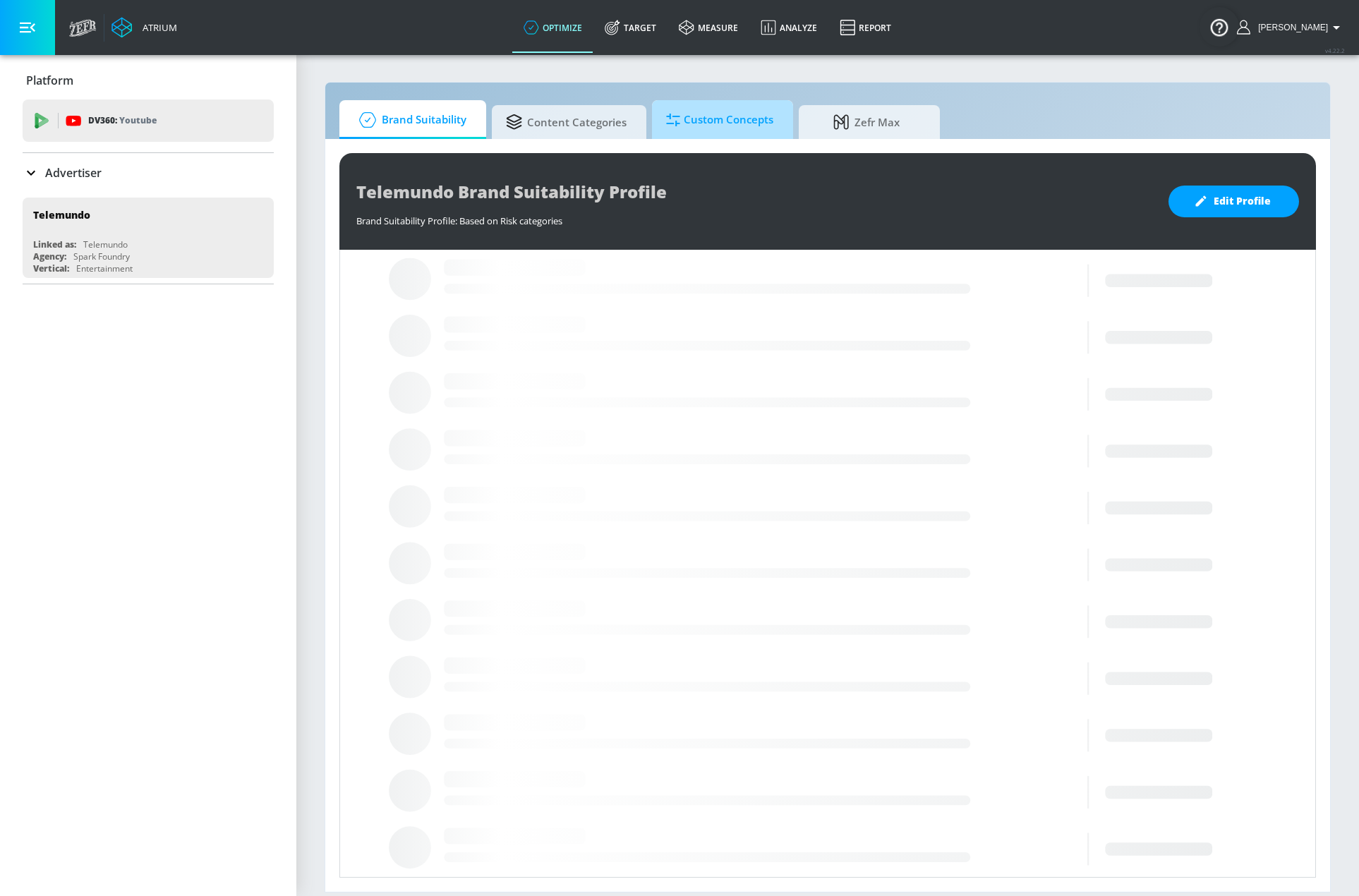
click at [730, 123] on span "Custom Concepts" at bounding box center [720, 120] width 107 height 34
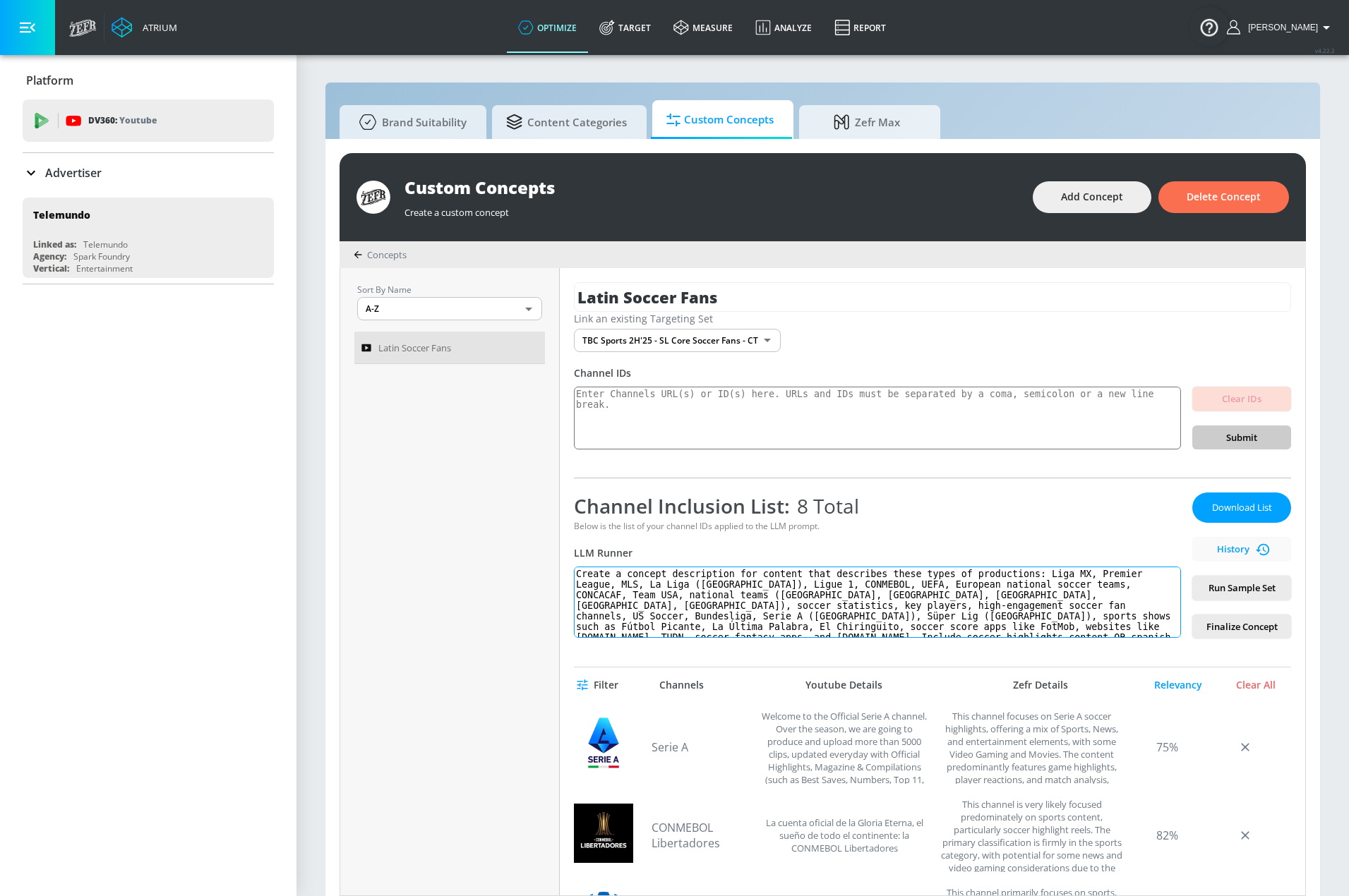
click at [945, 583] on textarea "Create a concept description for content that describes these types of producti…" at bounding box center [877, 602] width 607 height 71
click at [797, 413] on textarea at bounding box center [877, 418] width 607 height 63
click at [647, 21] on link "Target" at bounding box center [625, 27] width 74 height 51
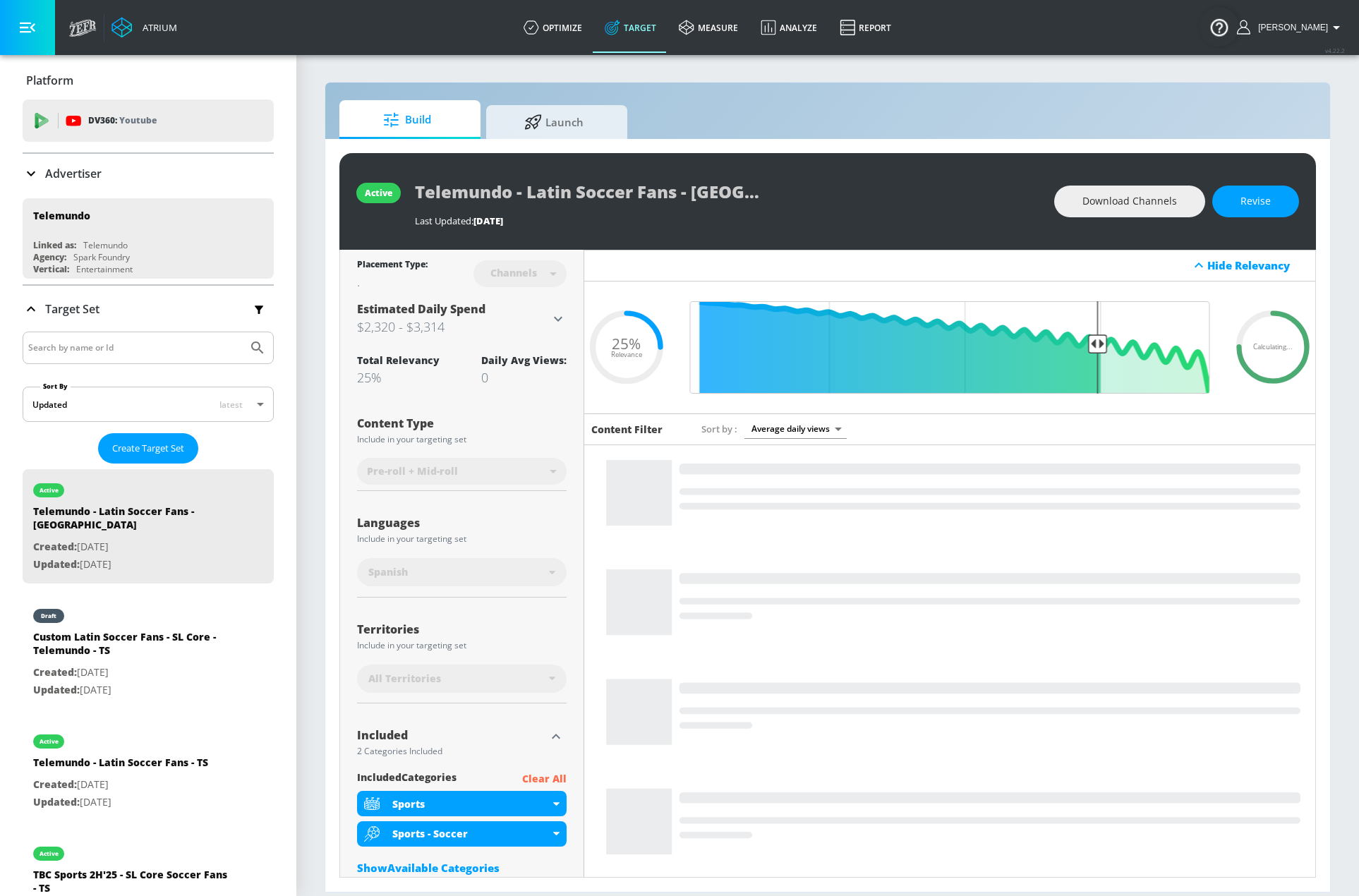
click at [196, 357] on input "Search by name or Id" at bounding box center [135, 348] width 214 height 18
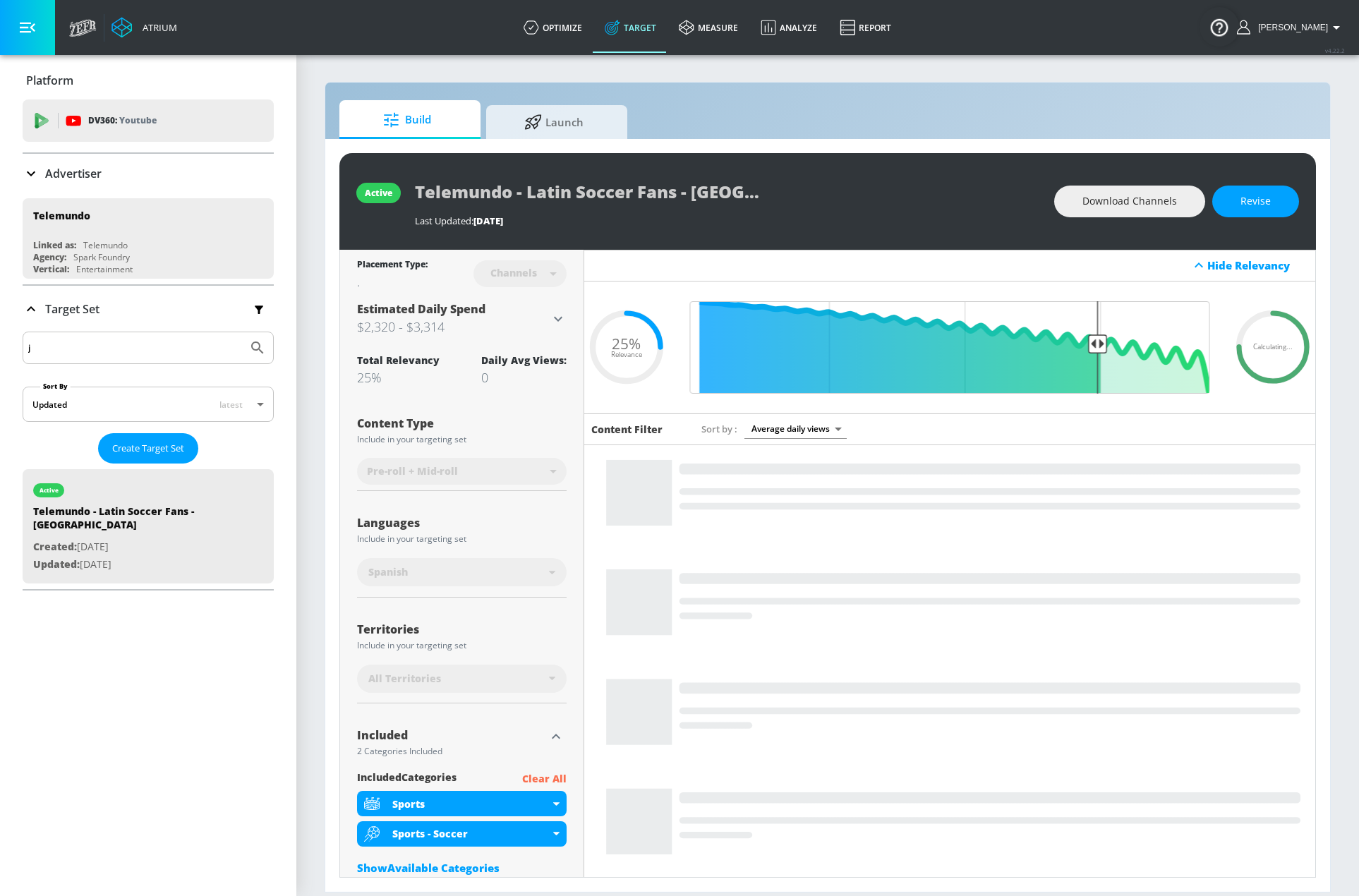
type input "j"
click at [176, 167] on div "Advertiser" at bounding box center [148, 173] width 251 height 17
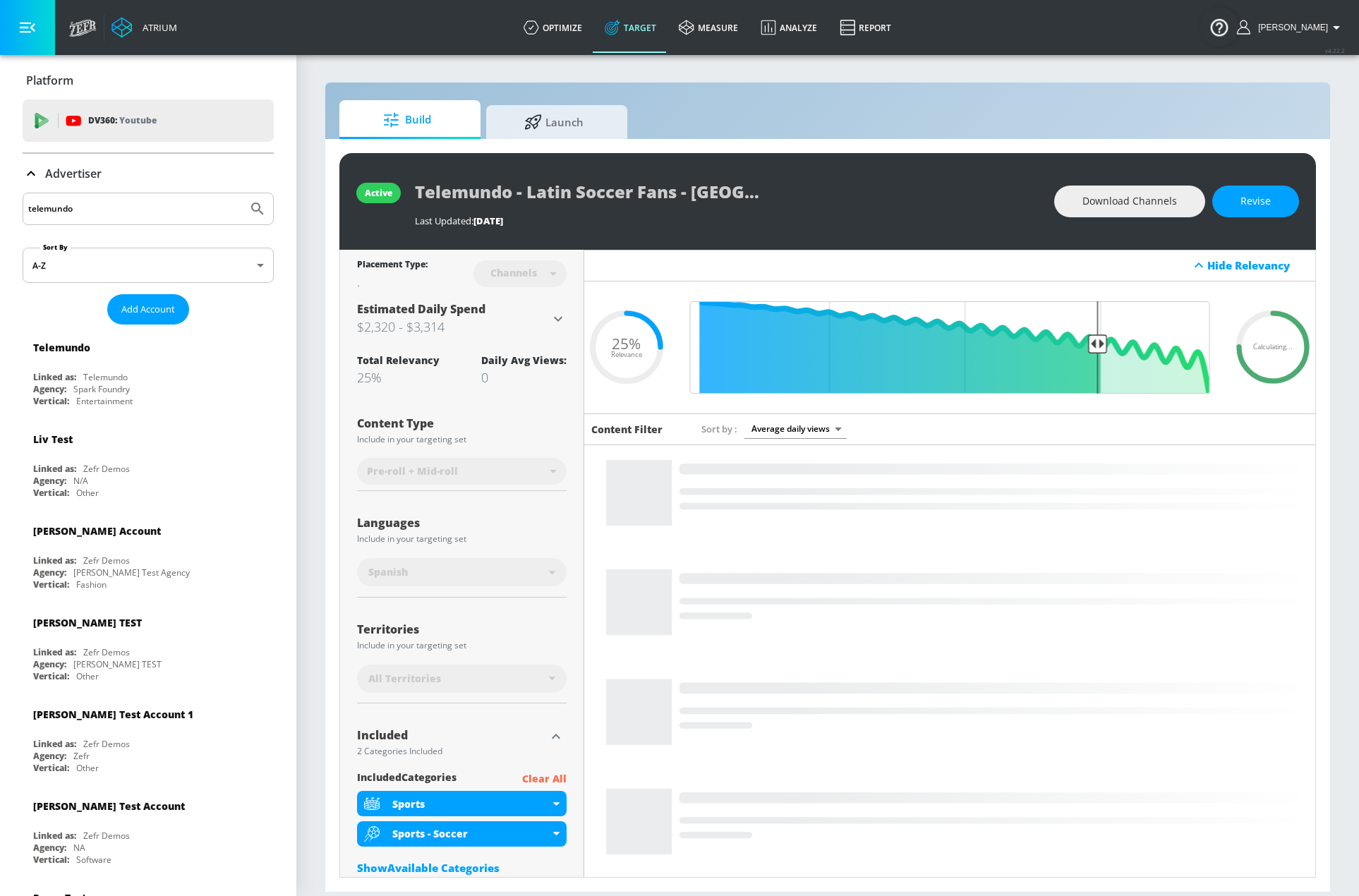
click at [190, 211] on input "telemundo" at bounding box center [135, 209] width 214 height 18
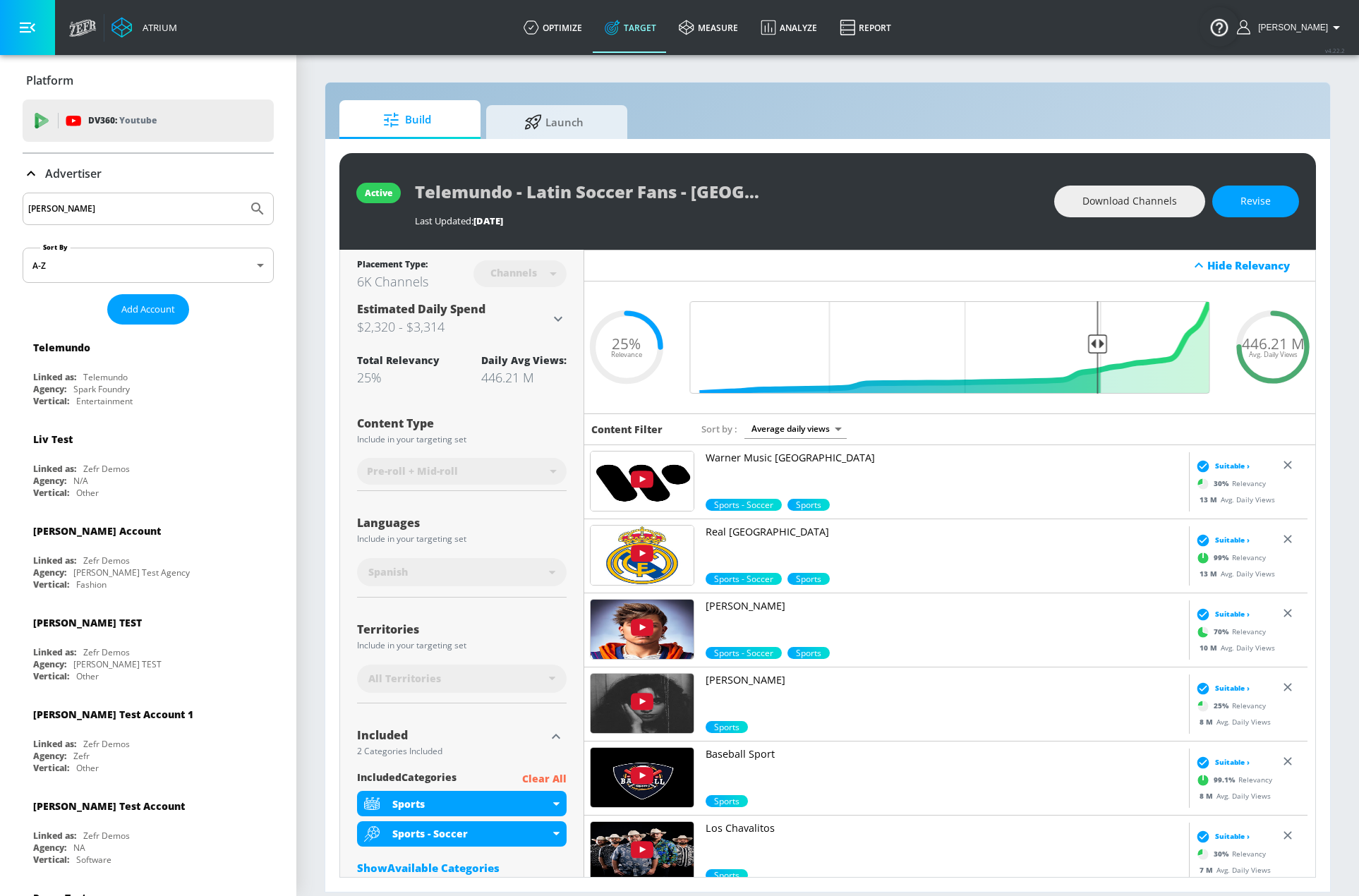
type input "[PERSON_NAME]"
click at [242, 193] on button "Submit Search" at bounding box center [257, 209] width 31 height 31
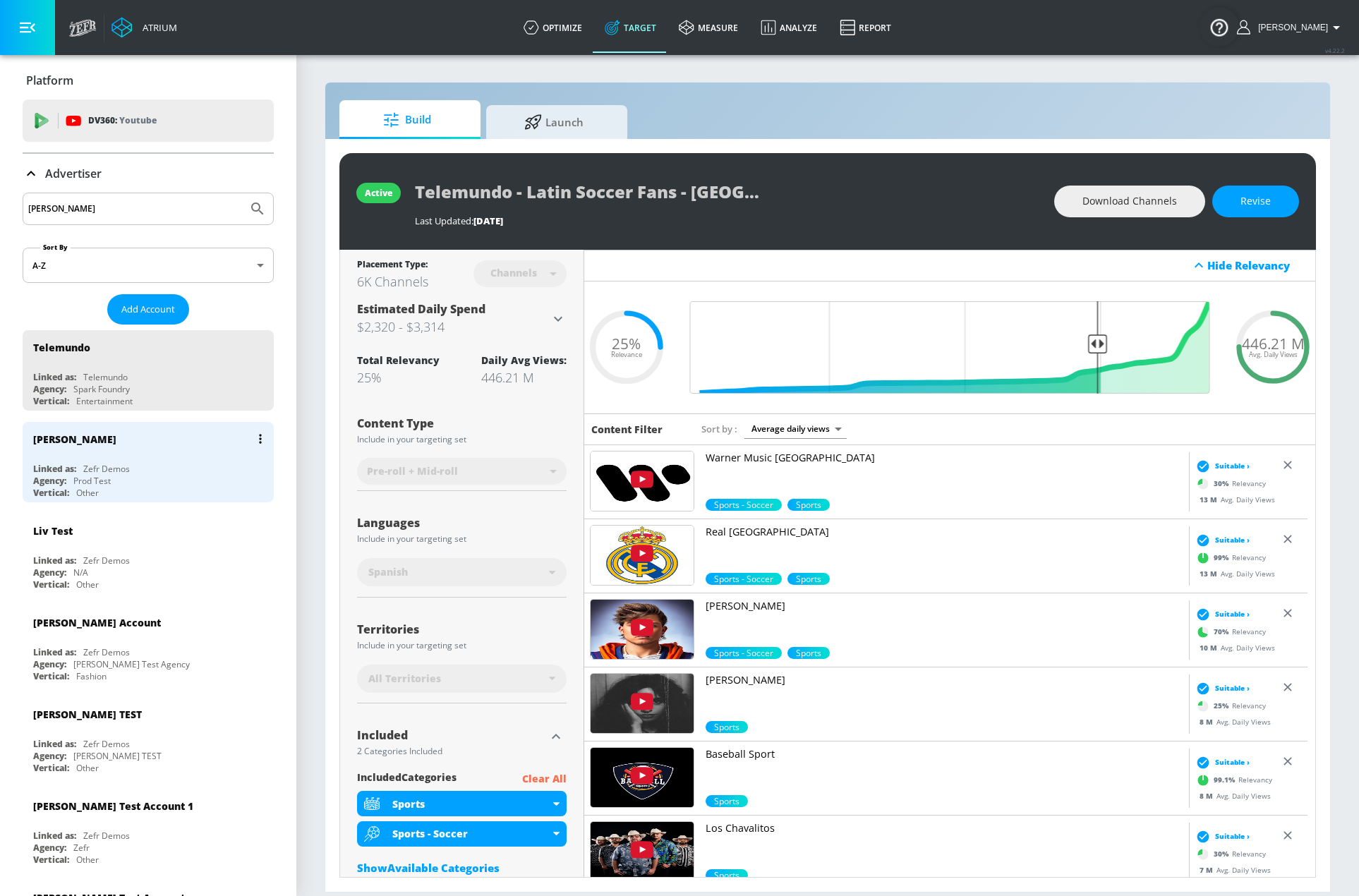
click at [183, 449] on div "[PERSON_NAME]" at bounding box center [151, 438] width 237 height 34
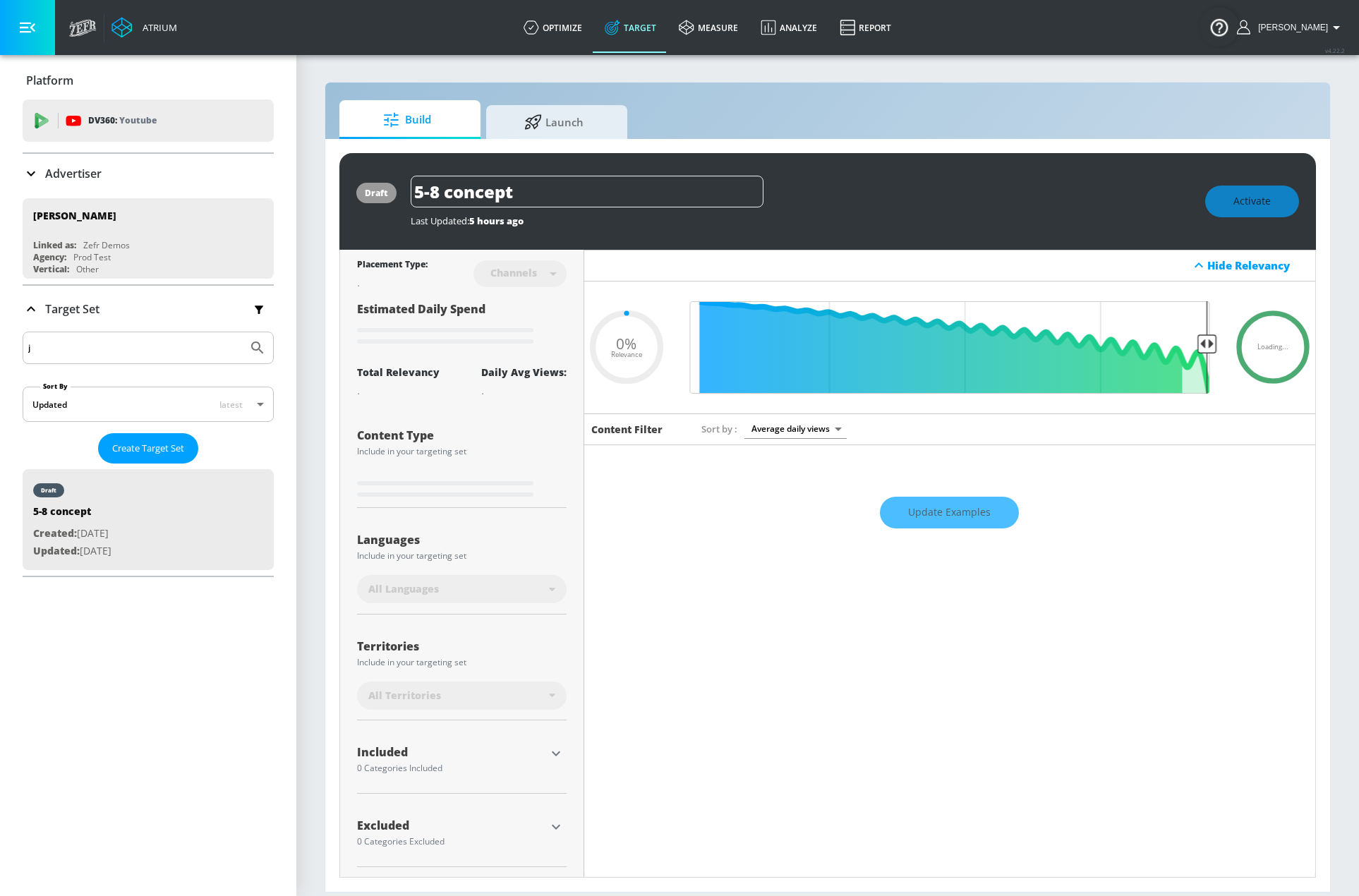
type input "0.6"
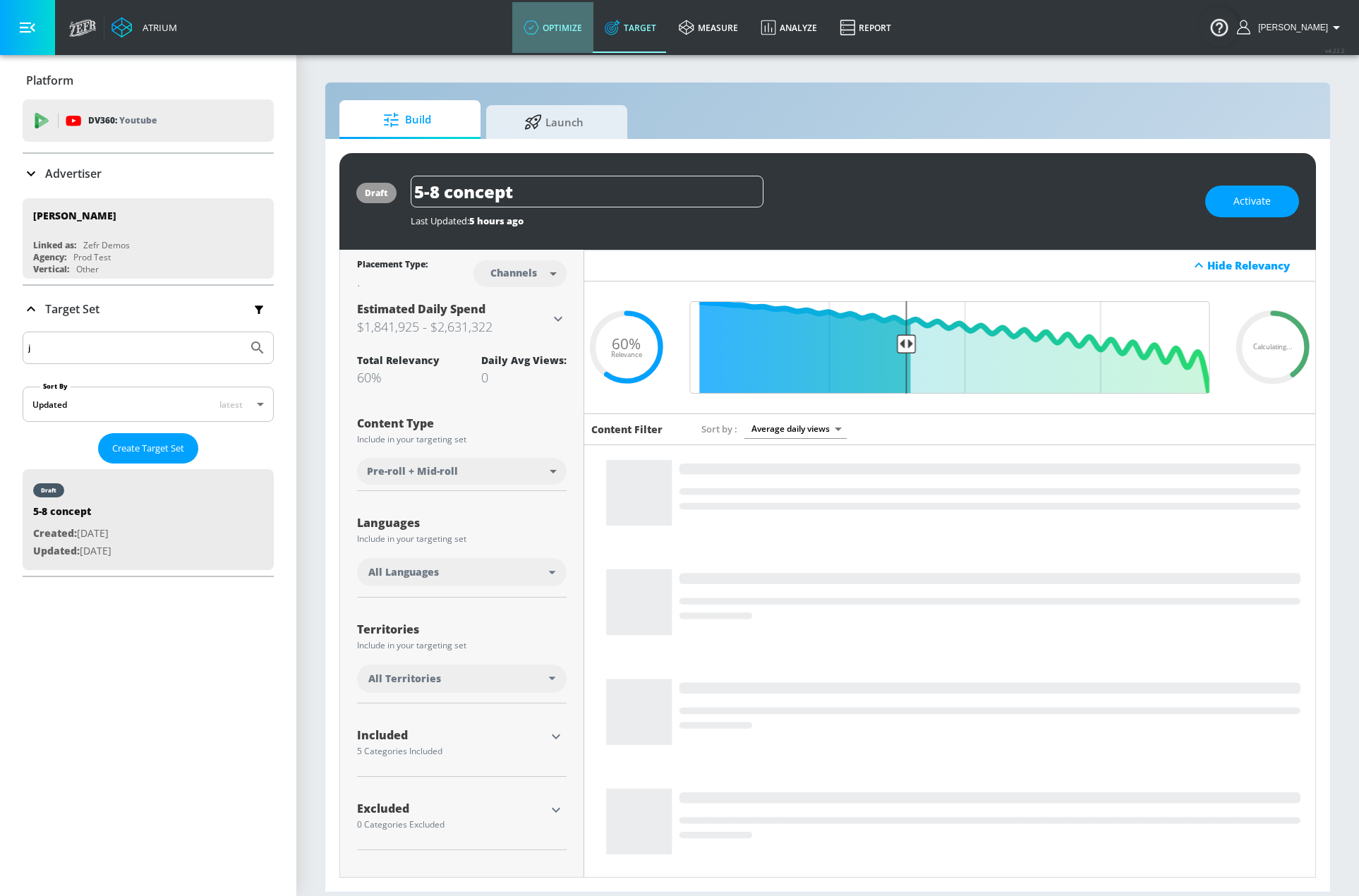
click at [536, 26] on link "optimize" at bounding box center [553, 27] width 81 height 51
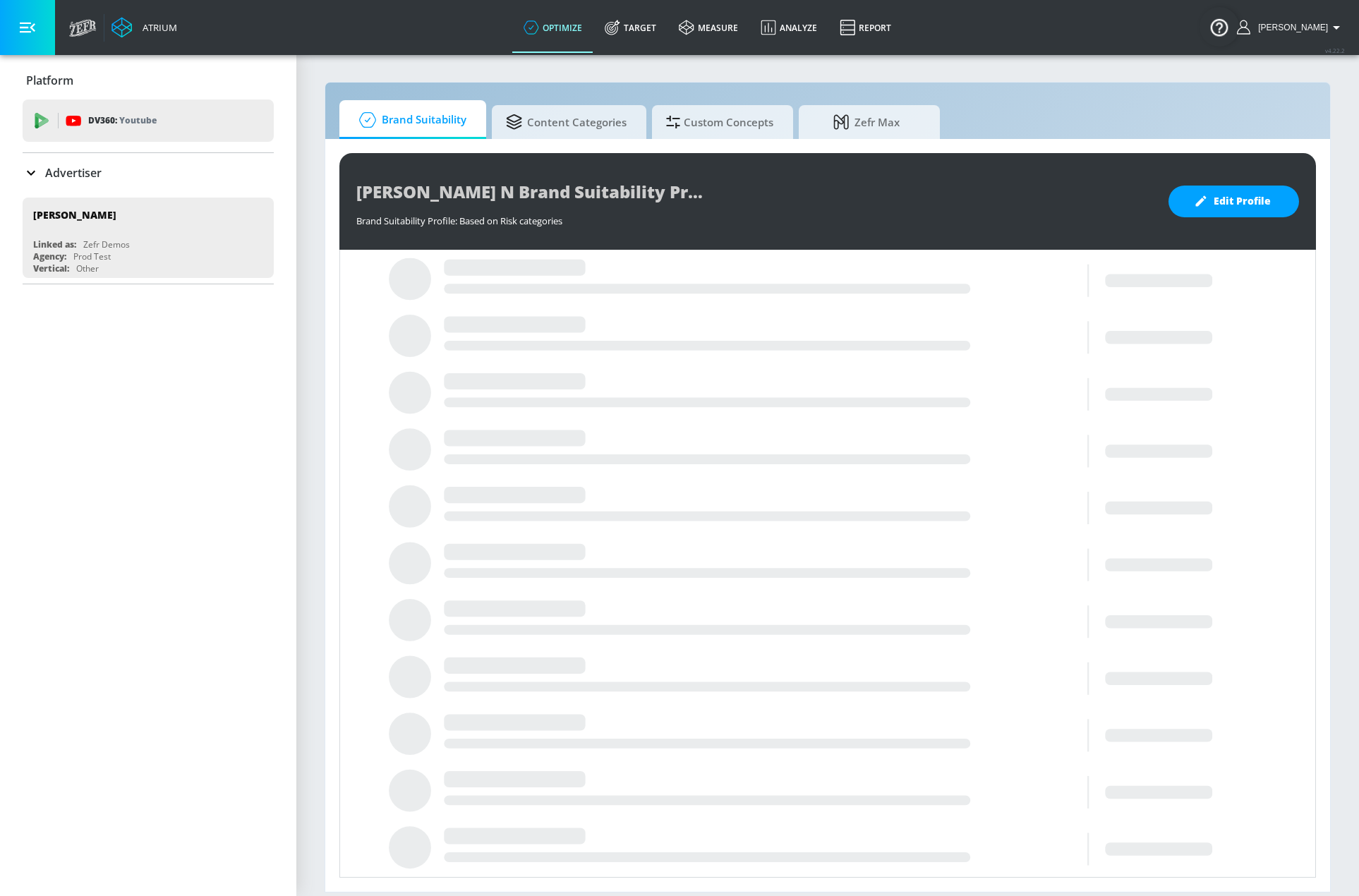
click at [562, 23] on link "optimize" at bounding box center [553, 27] width 81 height 51
click at [752, 116] on span "Custom Concepts" at bounding box center [720, 120] width 107 height 34
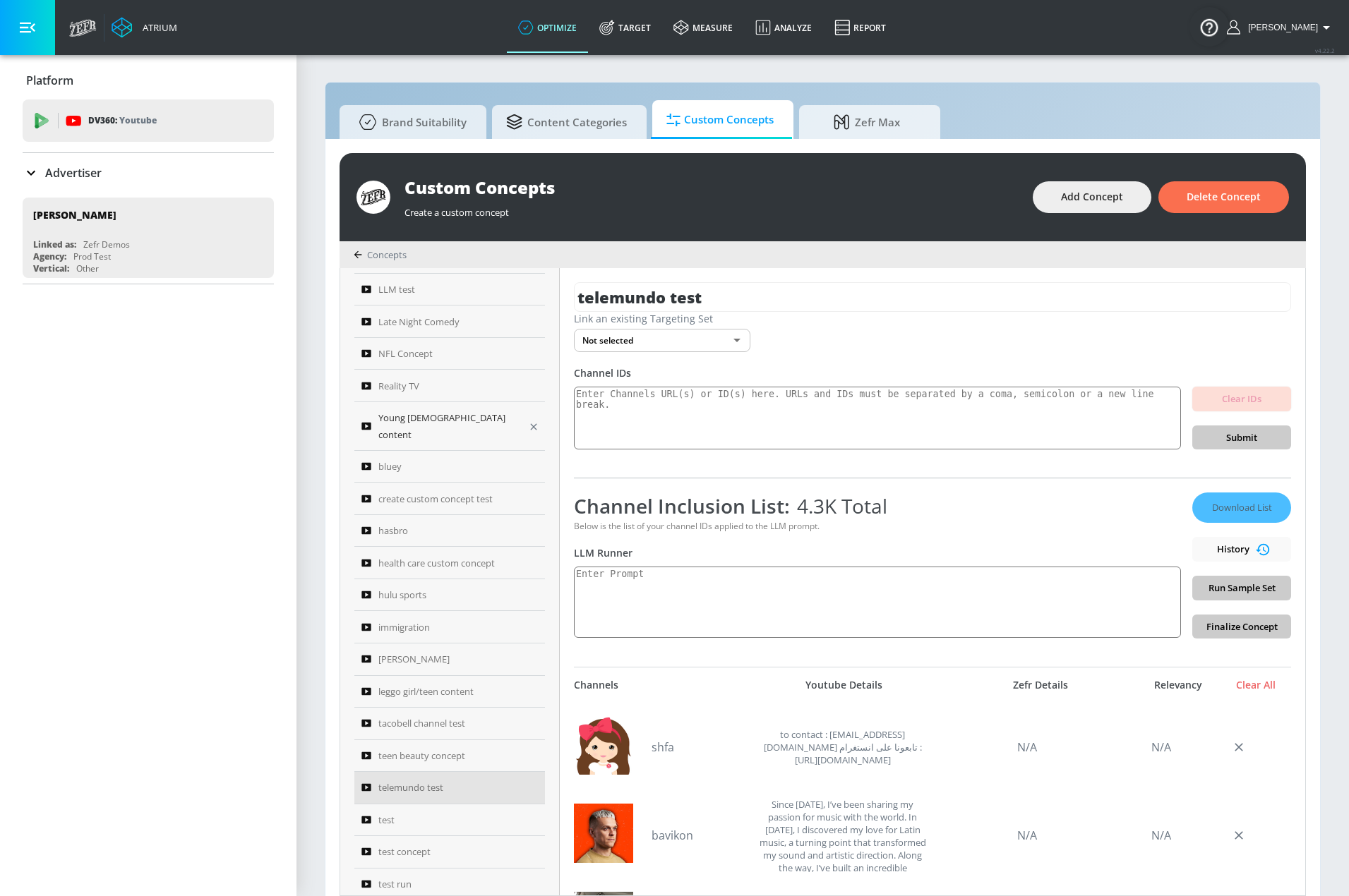
scroll to position [222, 0]
click at [471, 777] on div "telemundo test" at bounding box center [451, 784] width 180 height 18
click at [706, 590] on textarea at bounding box center [877, 602] width 607 height 71
paste textarea "Create a concept description for content that describes these types of producti…"
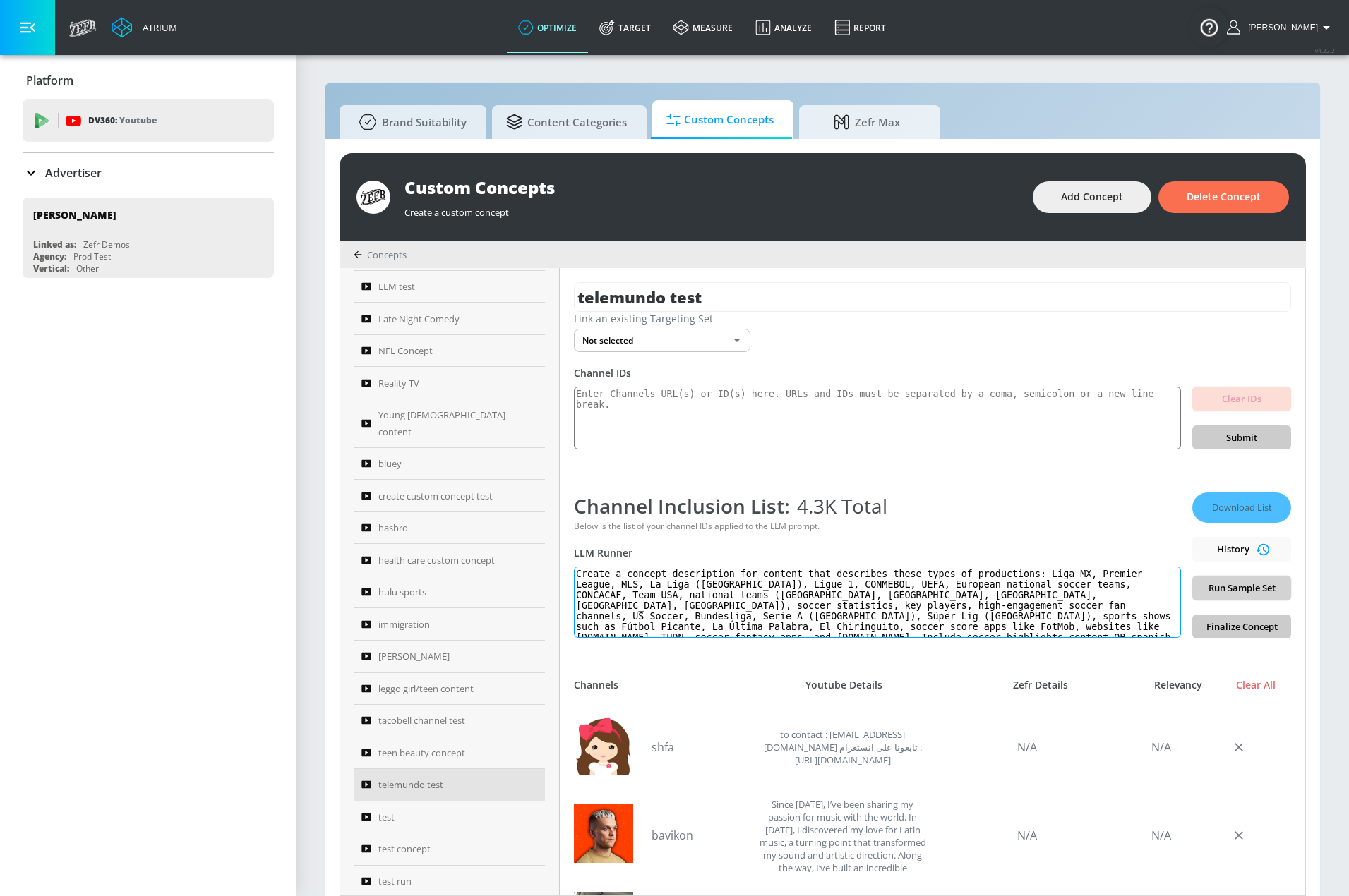
type textarea "Create a concept description for content that describes these types of producti…"
click at [1249, 594] on span "Run Sample Set" at bounding box center [1241, 587] width 76 height 16
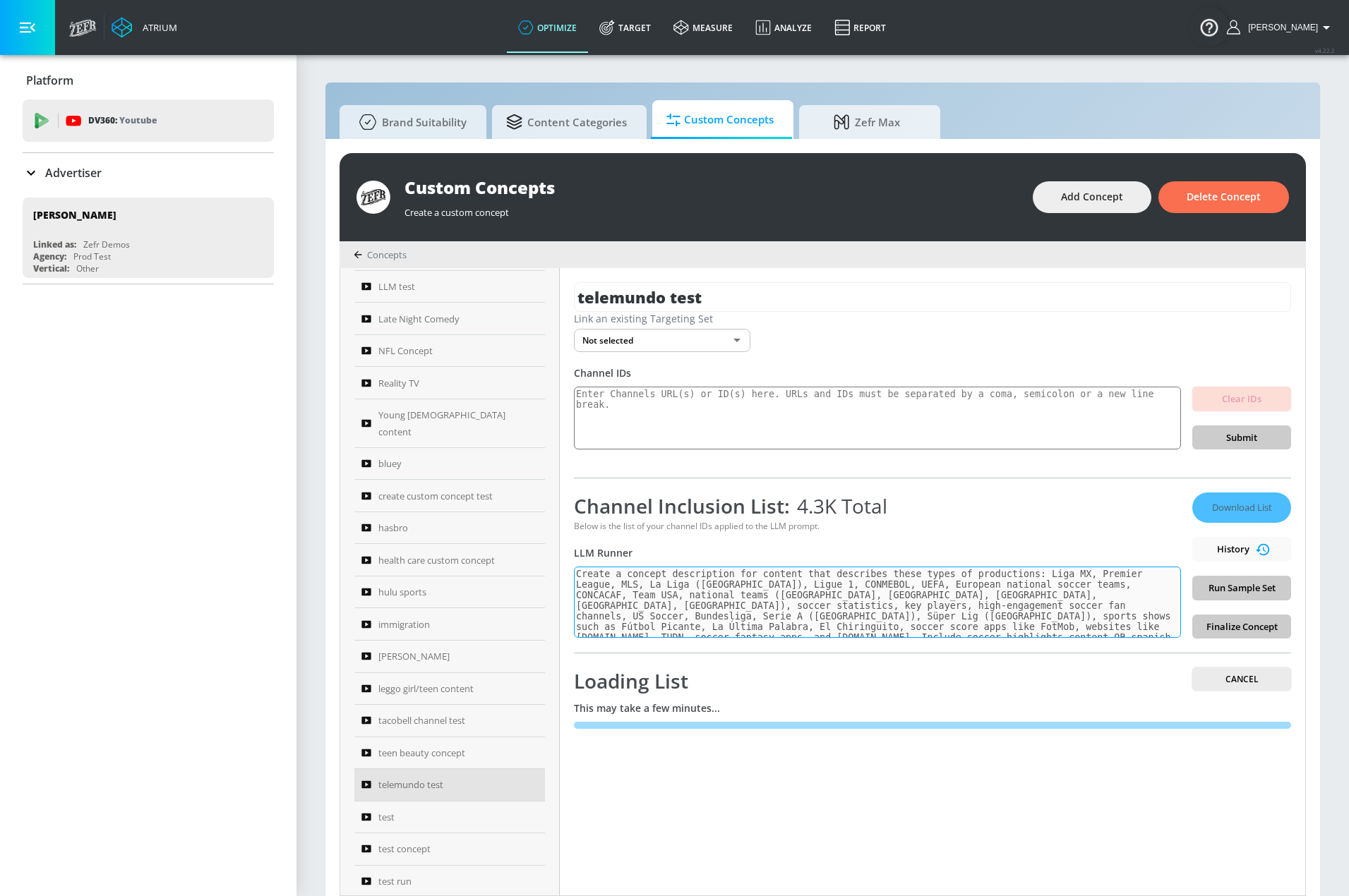
scroll to position [15, 0]
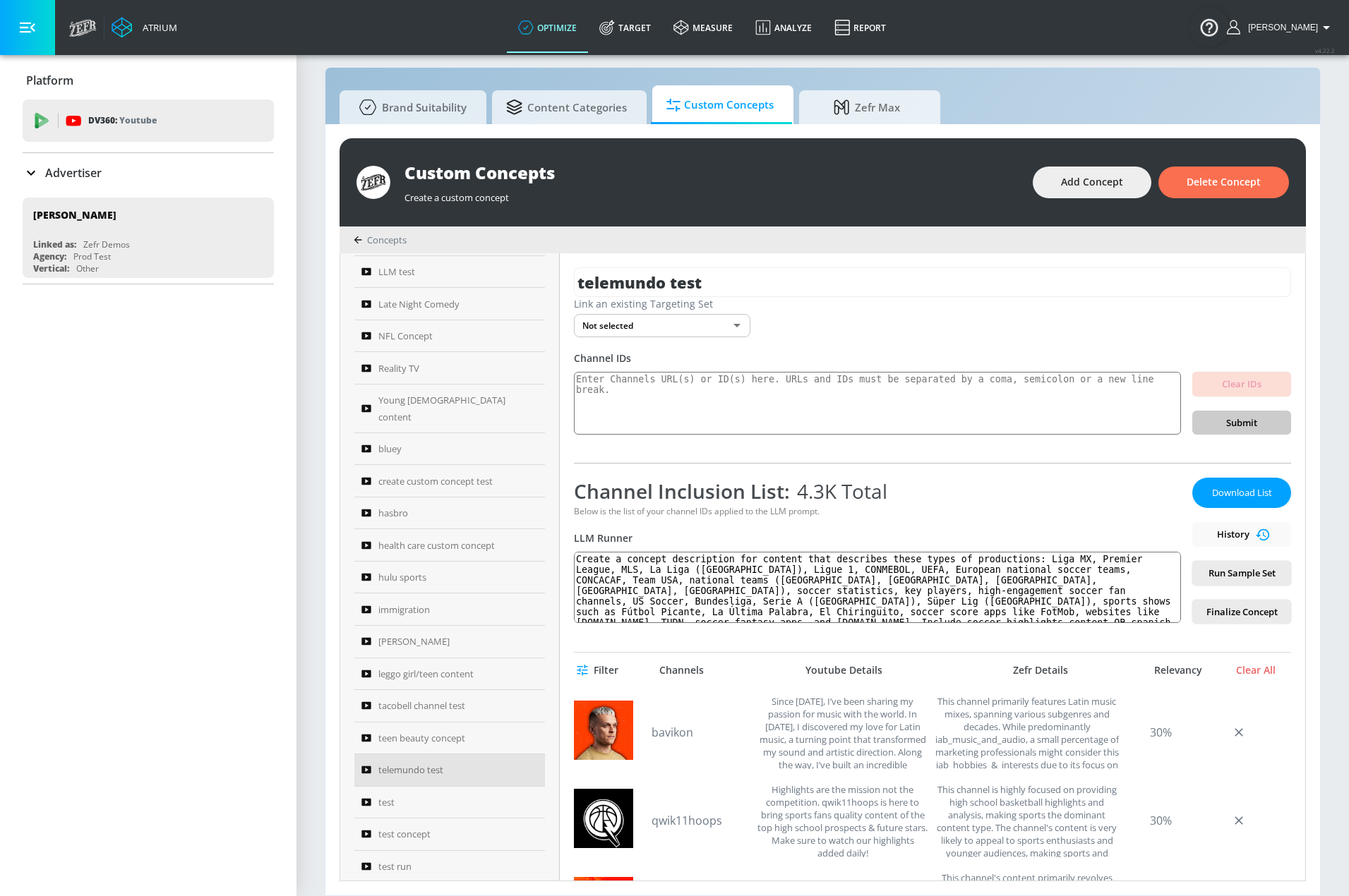
click at [941, 461] on div "telemundo test Link an existing Targeting Set Not selected none ​ Channel IDs C…" at bounding box center [933, 567] width 746 height 627
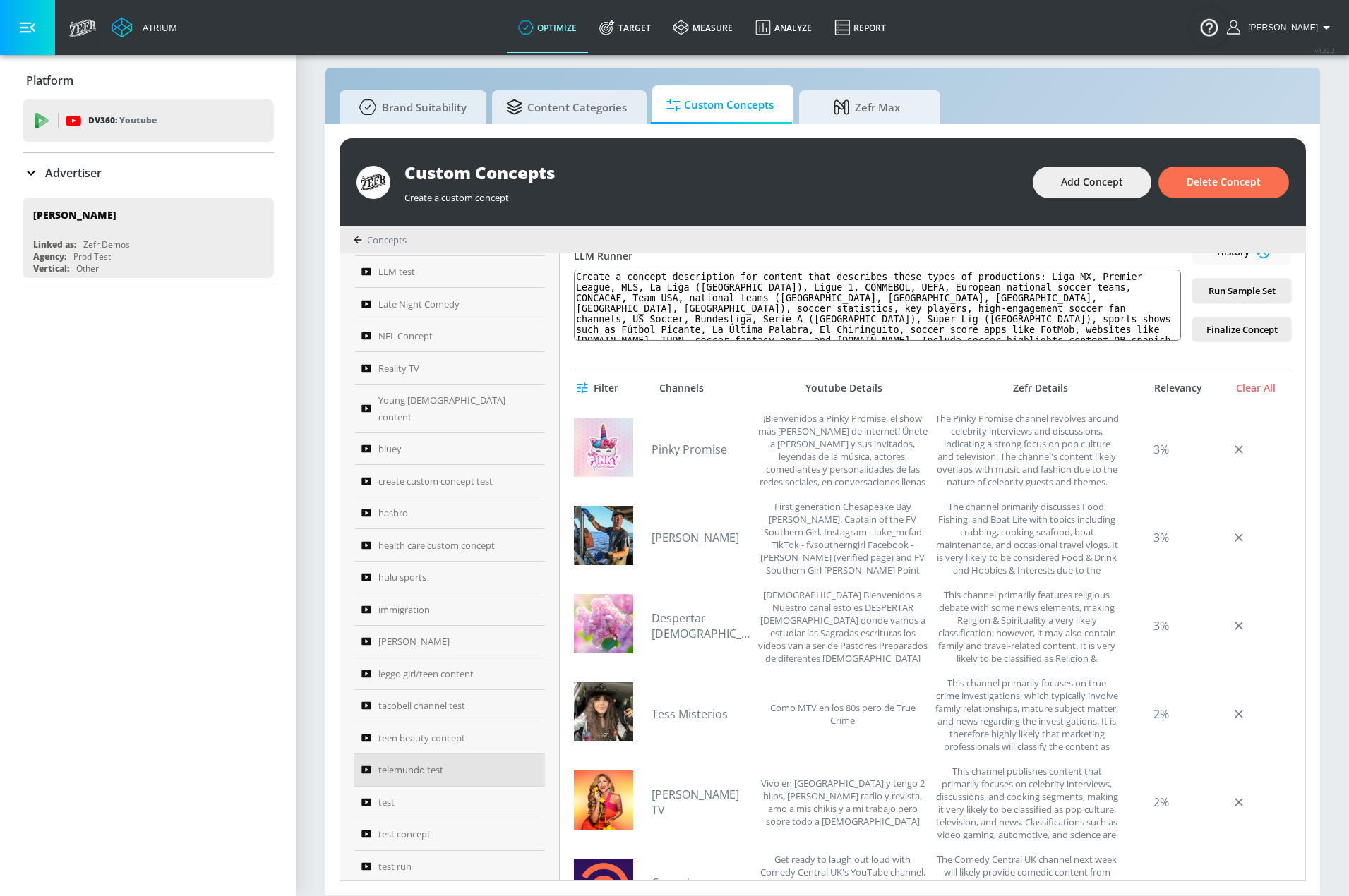
scroll to position [5081, 0]
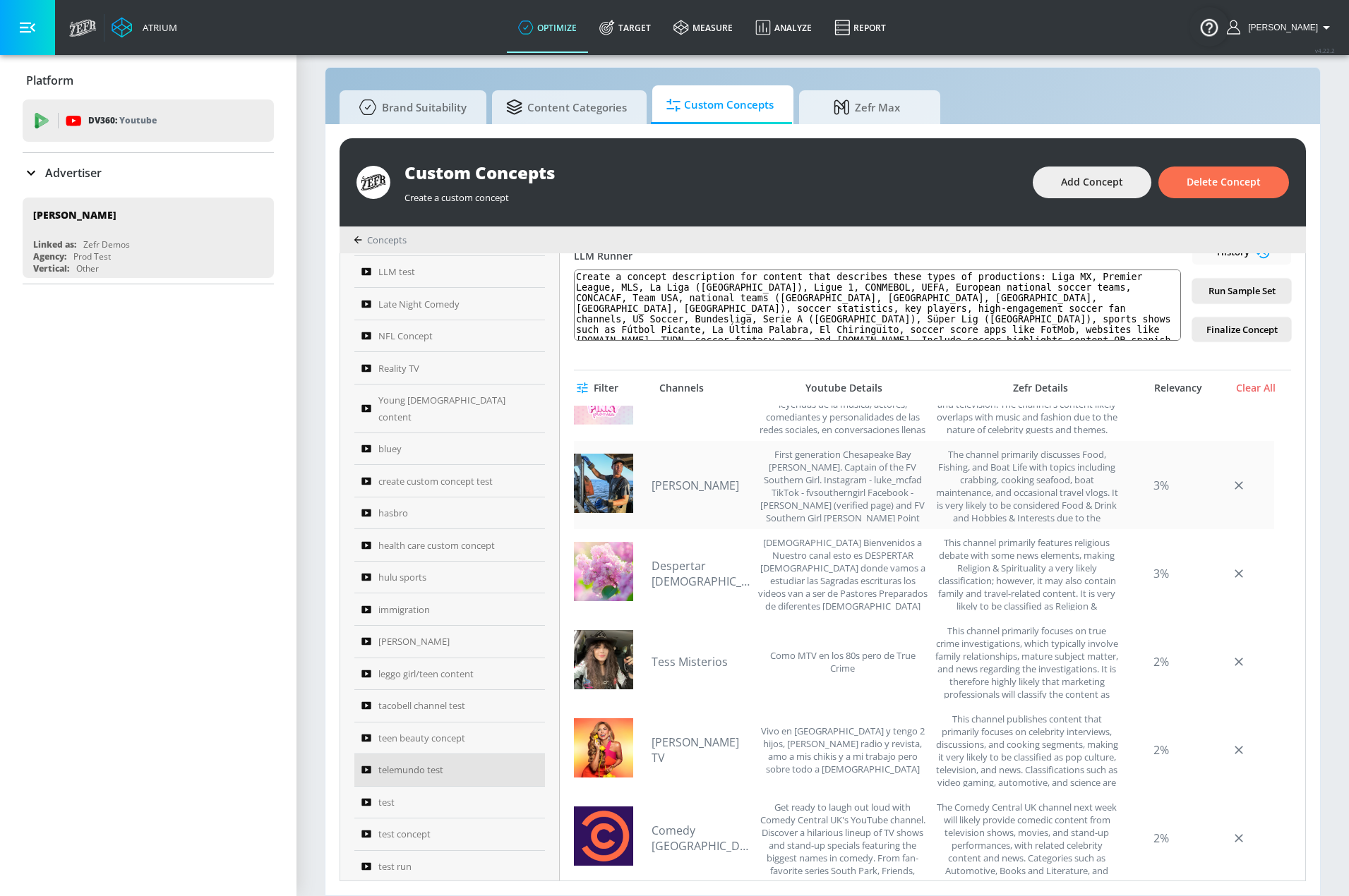
click at [898, 442] on div "Luke McFadden First generation Chesapeake Bay waterman. Captain of the FV South…" at bounding box center [924, 484] width 700 height 88
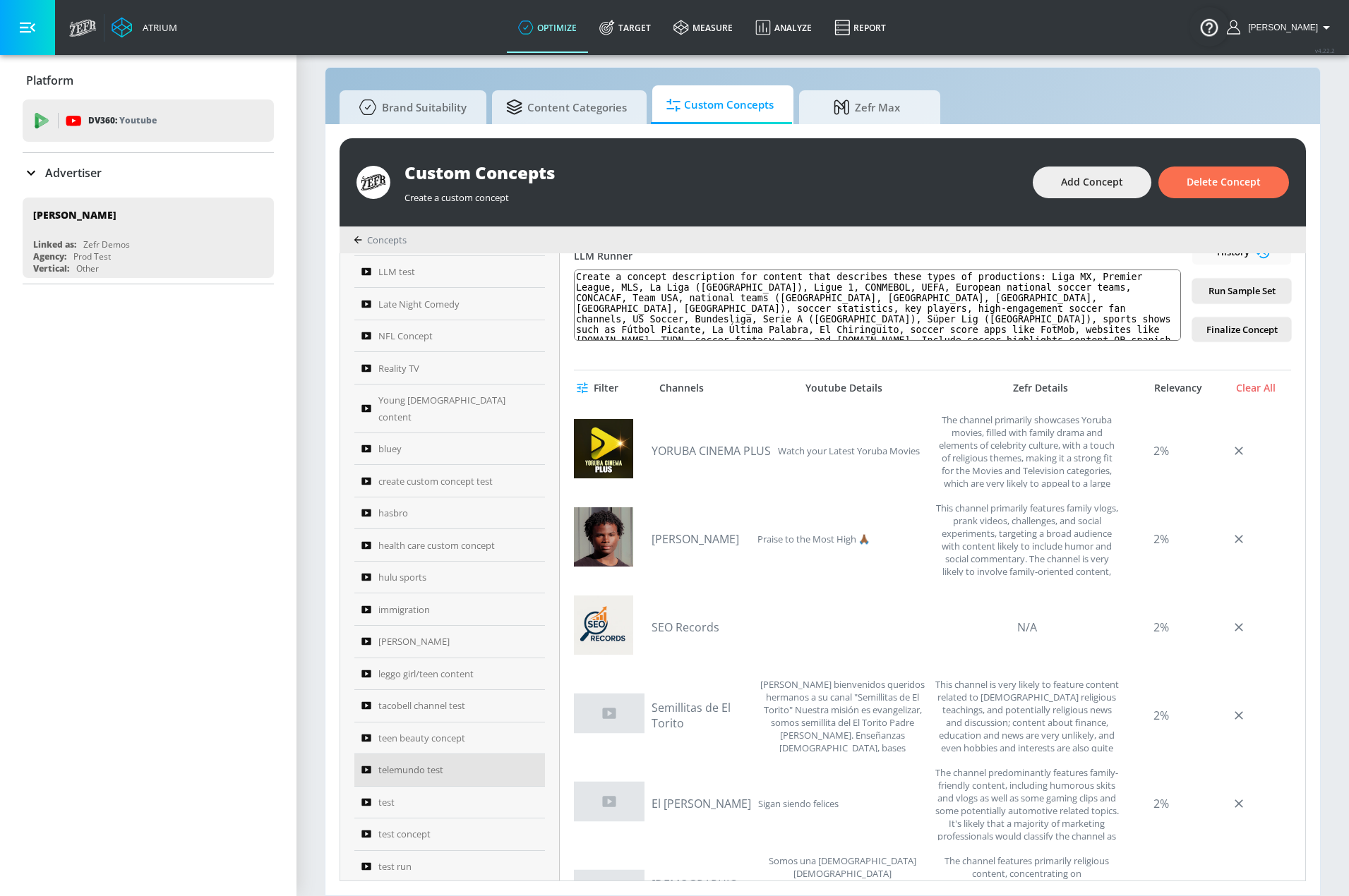
scroll to position [7339, 0]
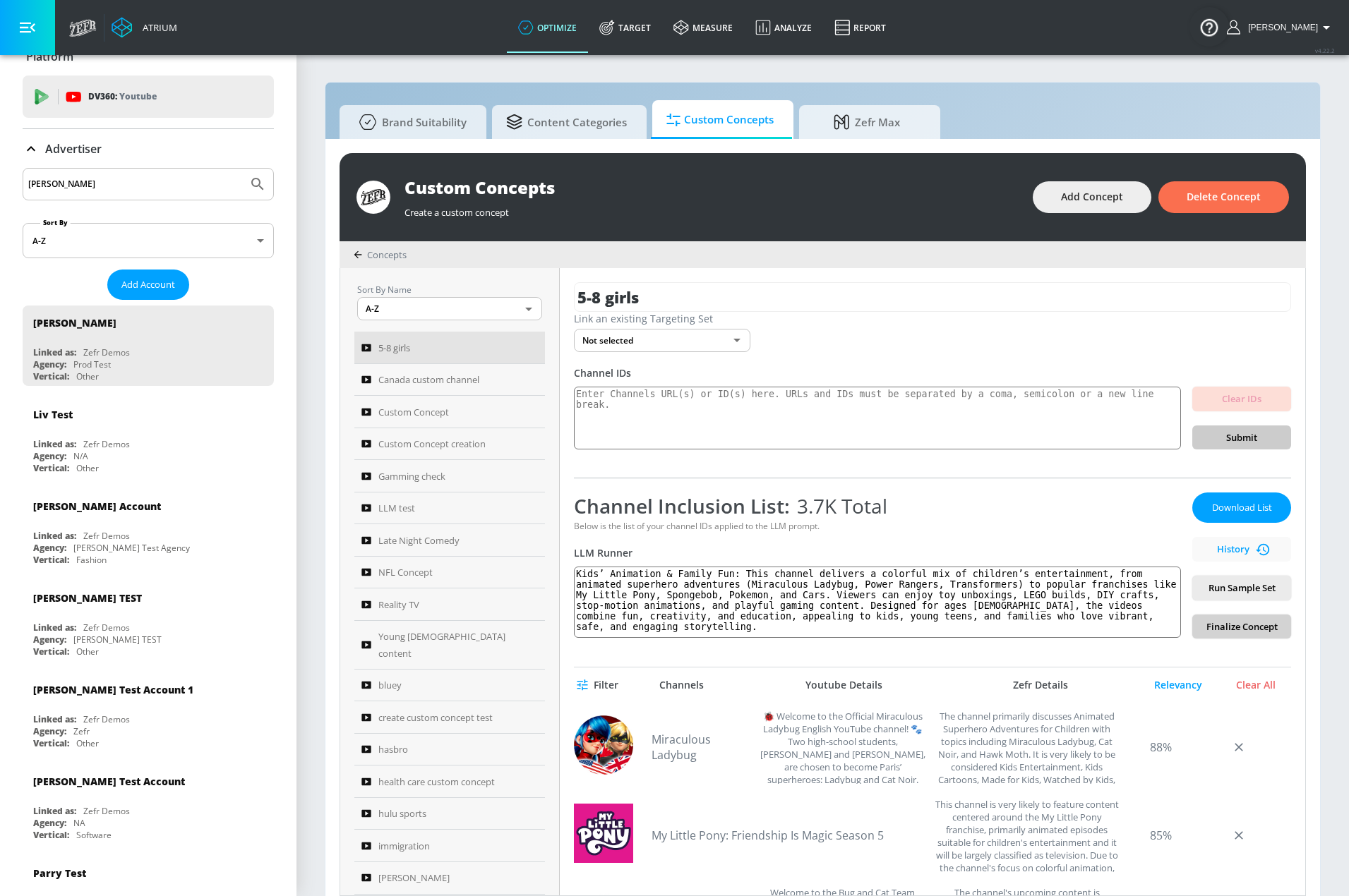
click at [1231, 619] on span "Finalize Concept" at bounding box center [1241, 626] width 76 height 16
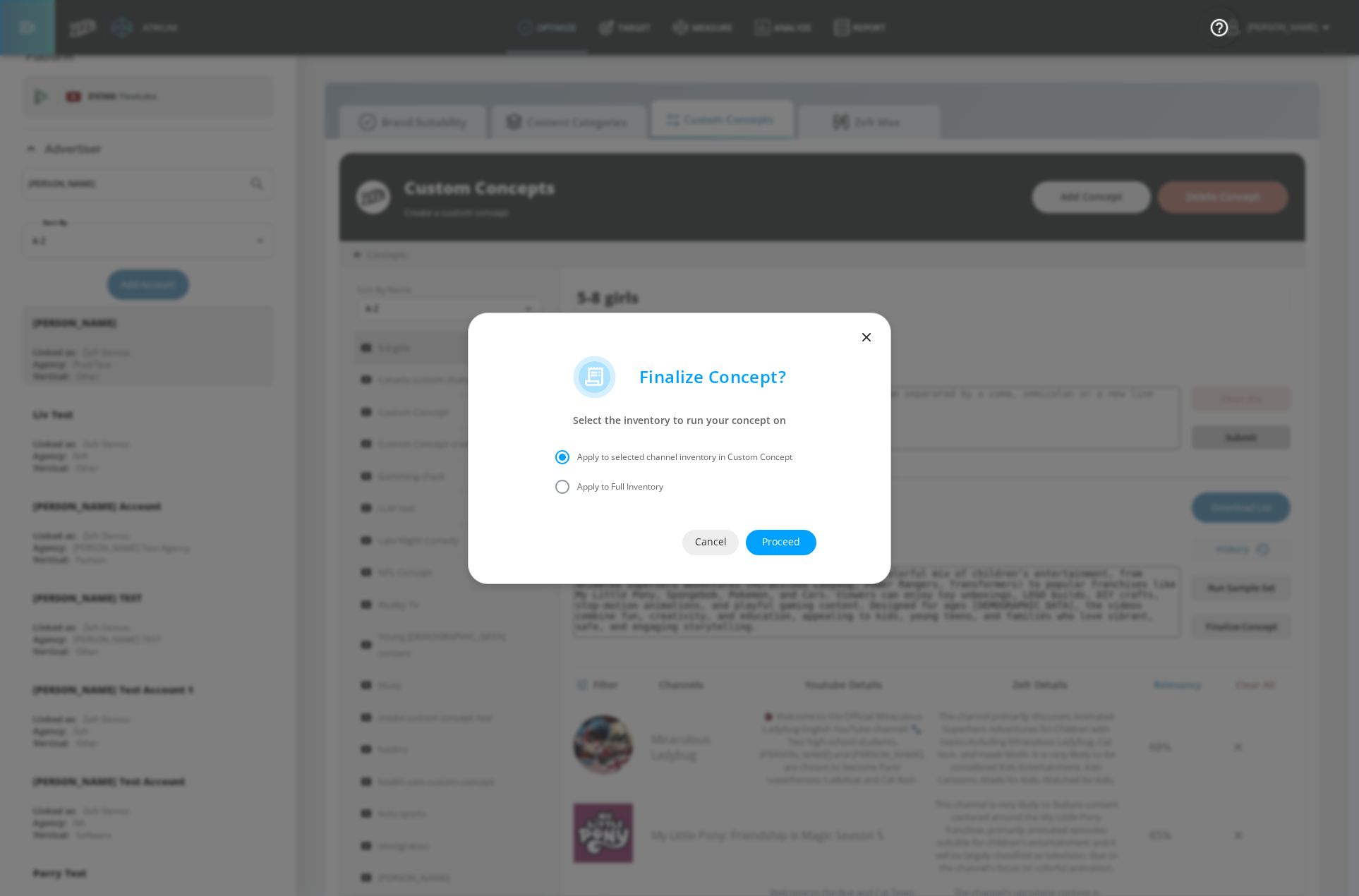
click at [729, 512] on div "Cancel Proceed" at bounding box center [679, 542] width 422 height 82
click at [710, 543] on span "Cancel" at bounding box center [710, 542] width 0 height 18
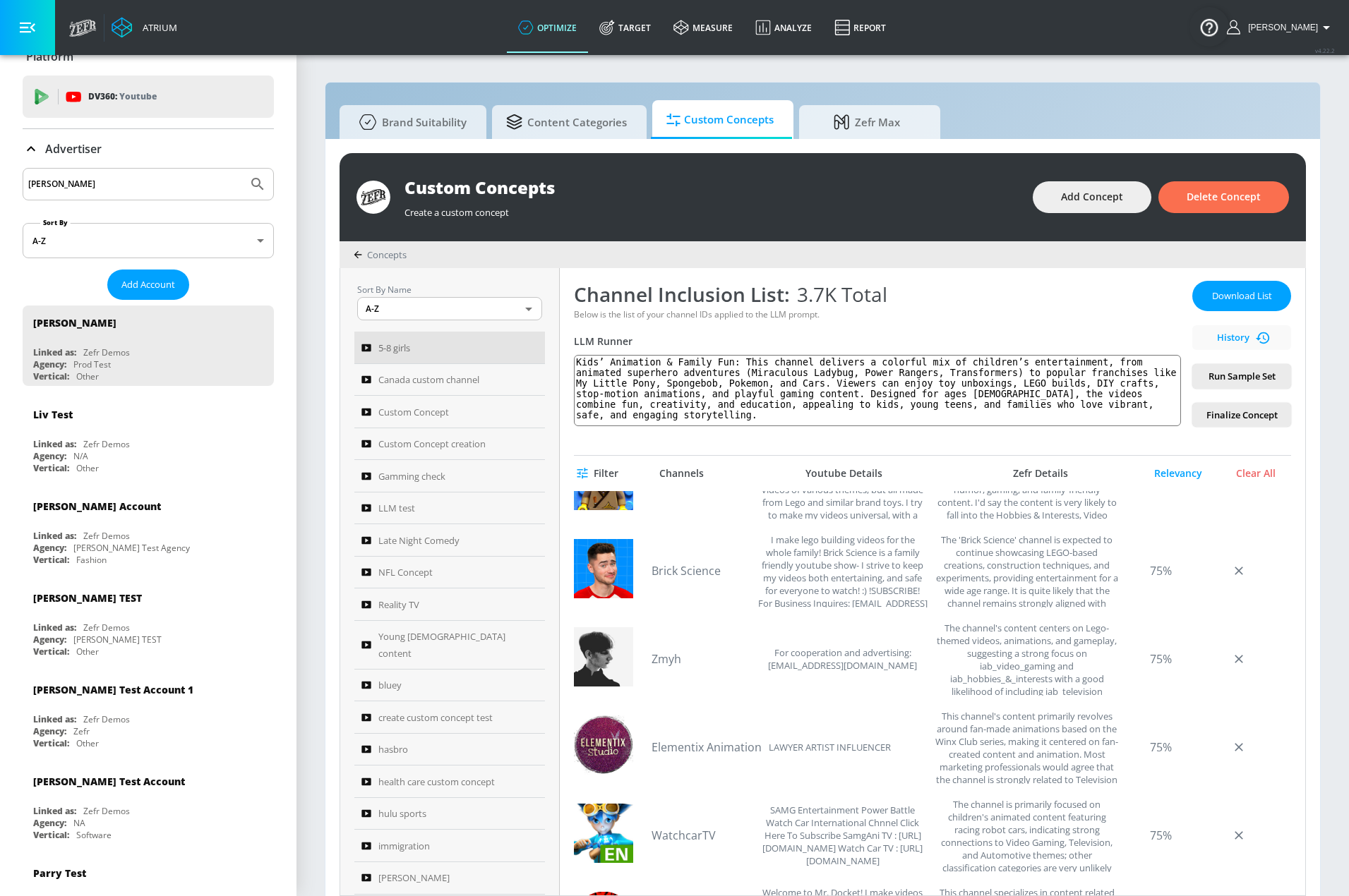
scroll to position [5434, 0]
